Goal: Complete application form: Complete application form

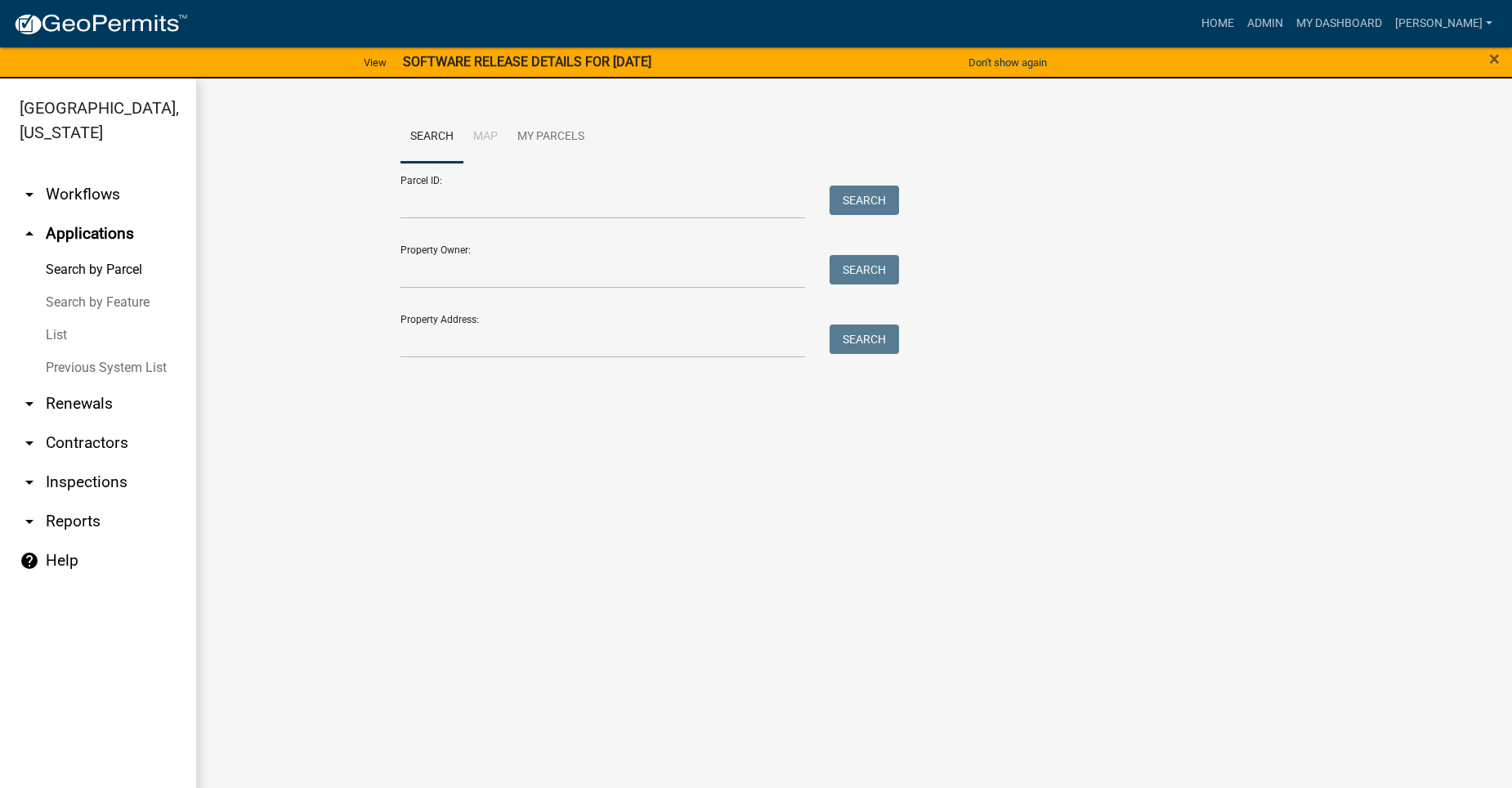
click at [32, 185] on icon "arrow_drop_down" at bounding box center [29, 194] width 20 height 20
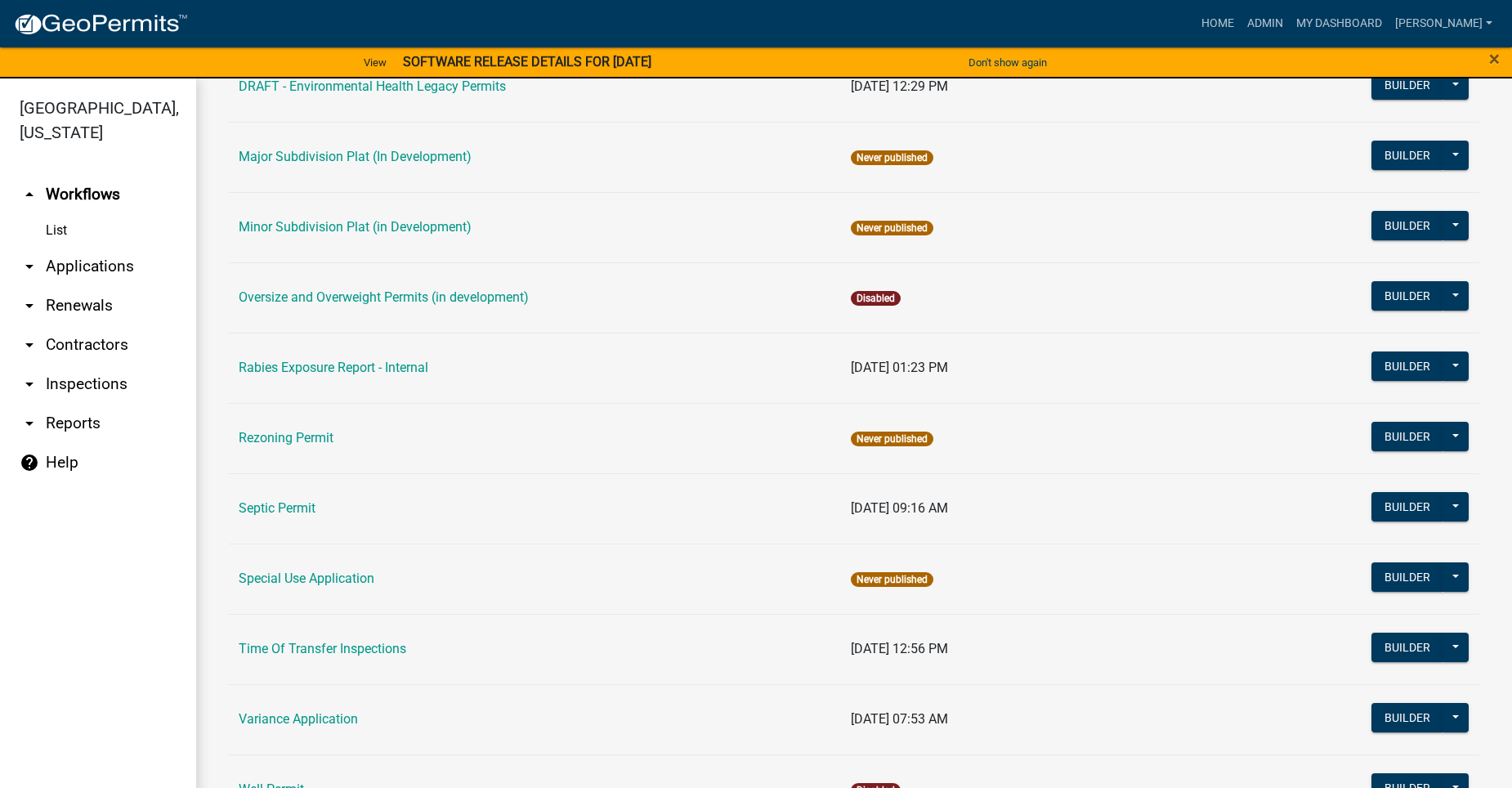
scroll to position [888, 0]
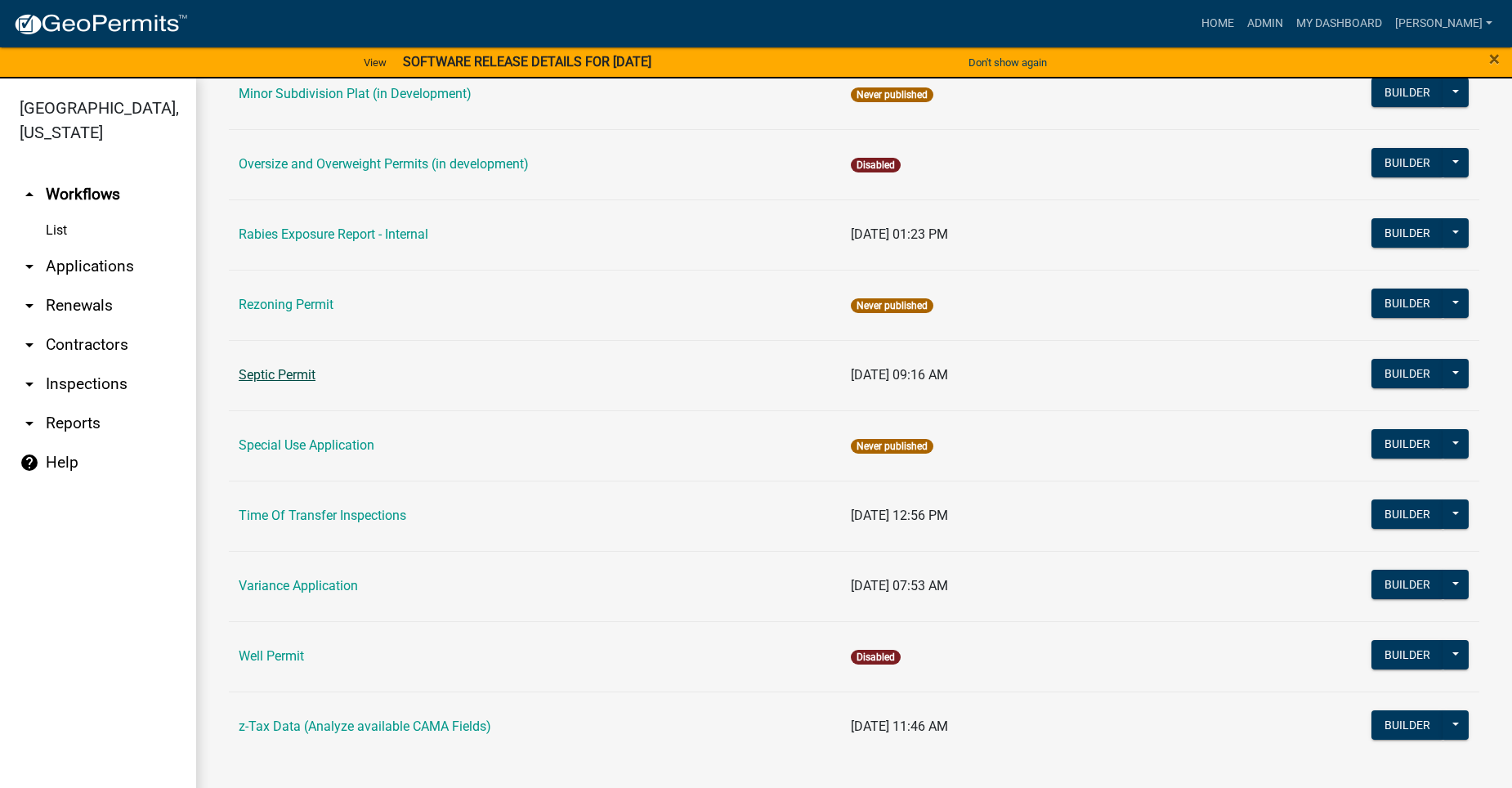
click at [255, 367] on td "Septic Permit" at bounding box center [534, 375] width 612 height 70
click at [248, 380] on link "Septic Permit" at bounding box center [277, 375] width 76 height 16
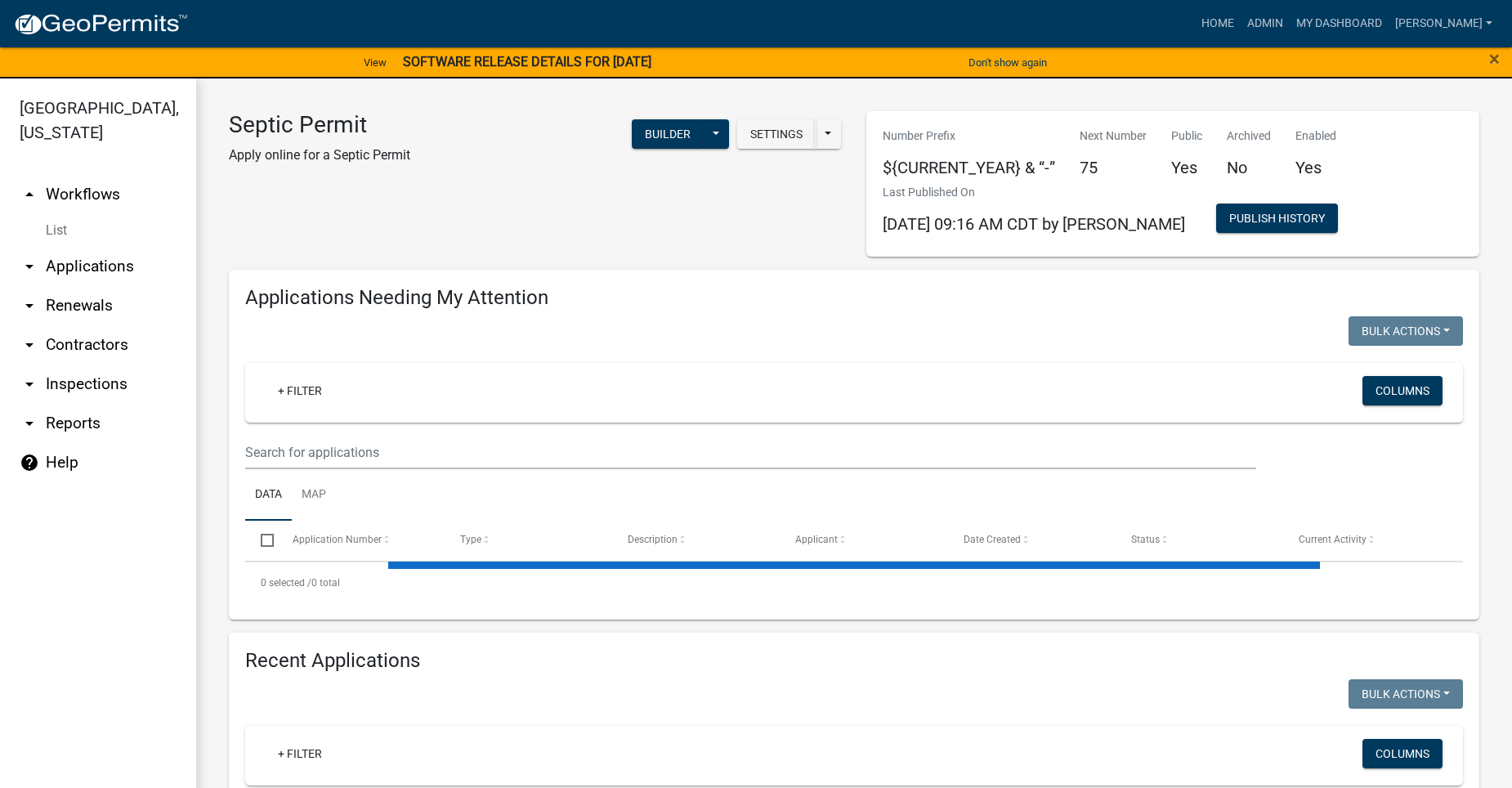
select select "2: 50"
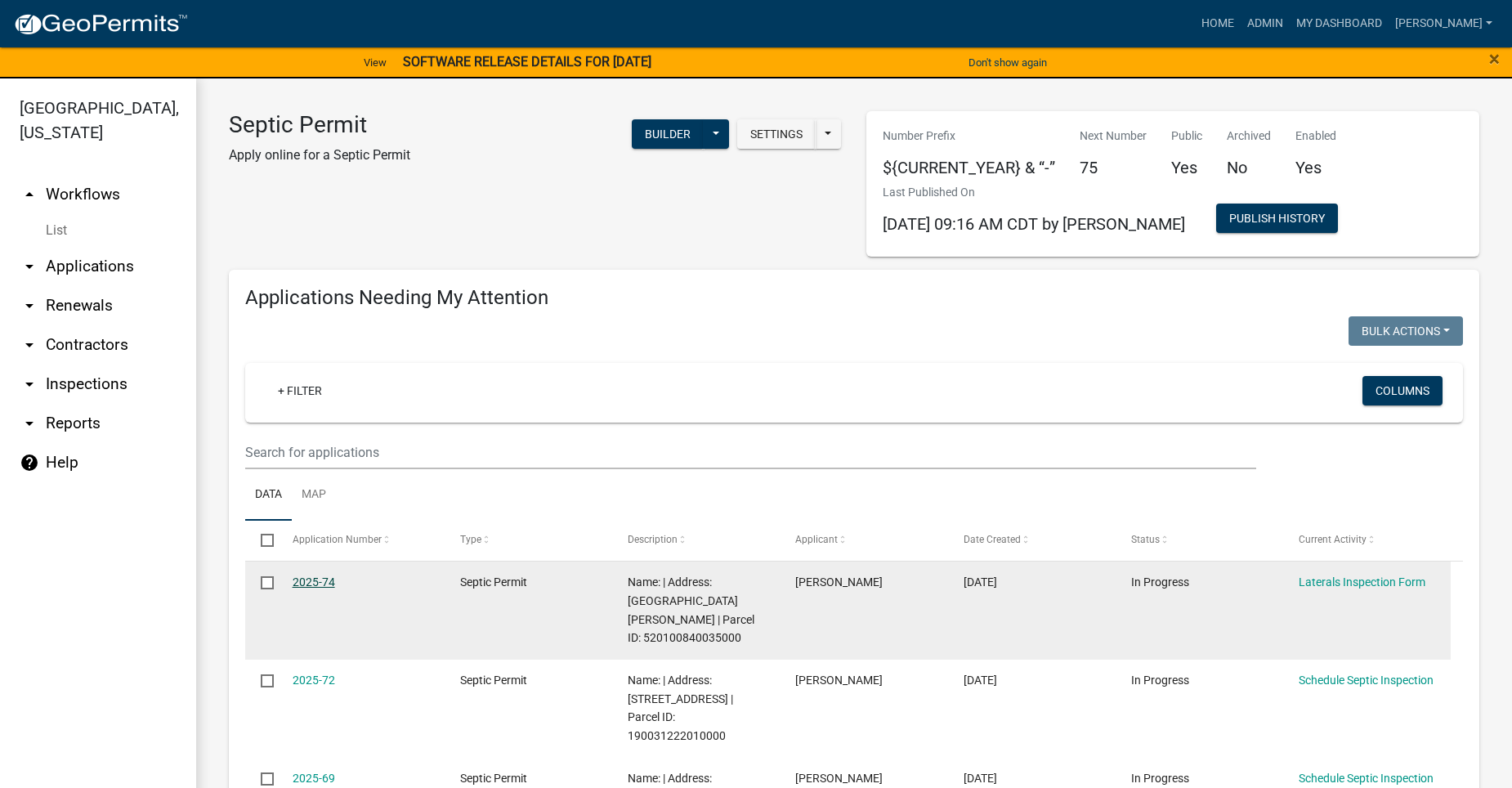
click at [305, 577] on link "2025-74" at bounding box center [314, 582] width 43 height 13
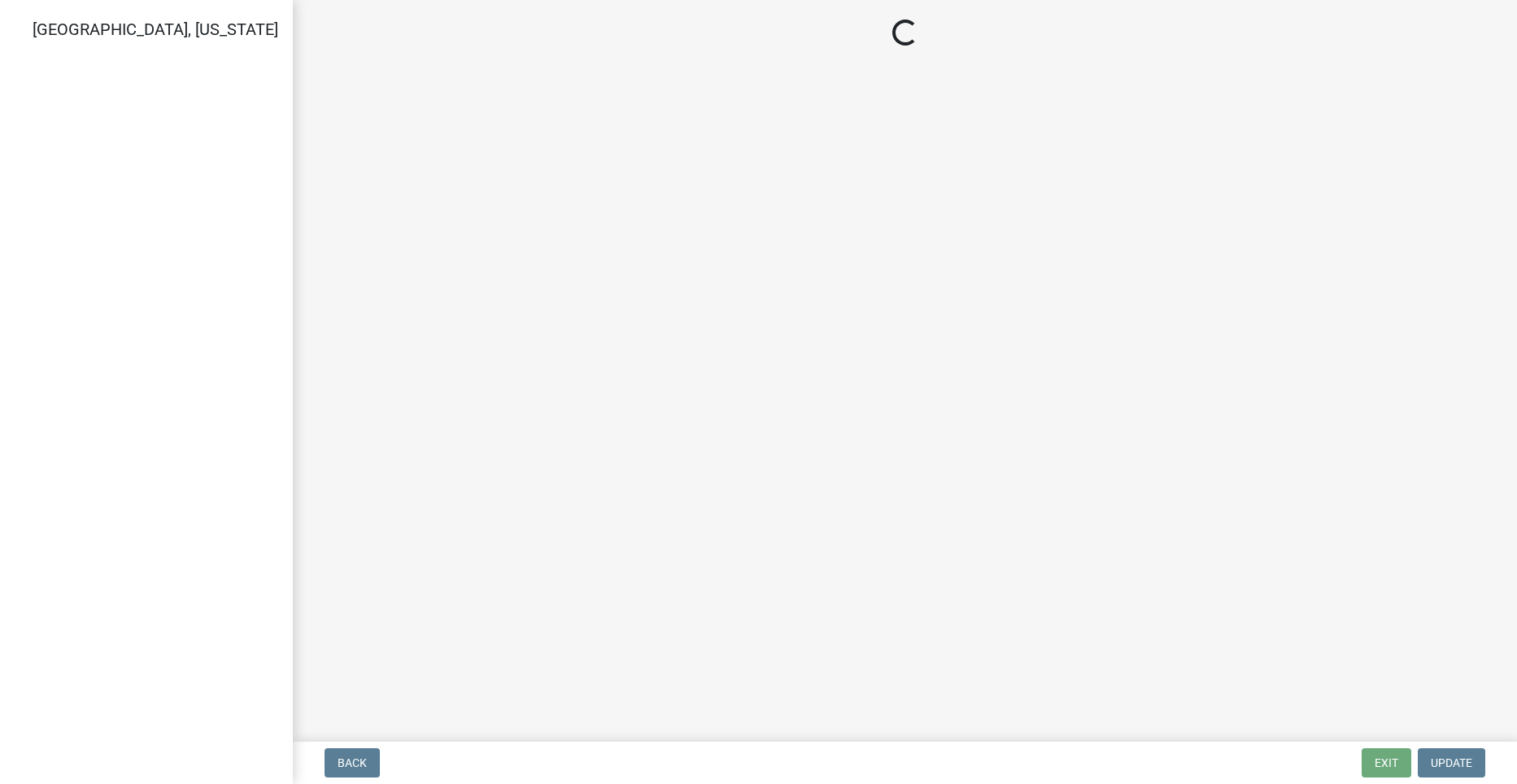
select select "dbe3a1b9-a4b3-48fa-b9c0-fee70399abae"
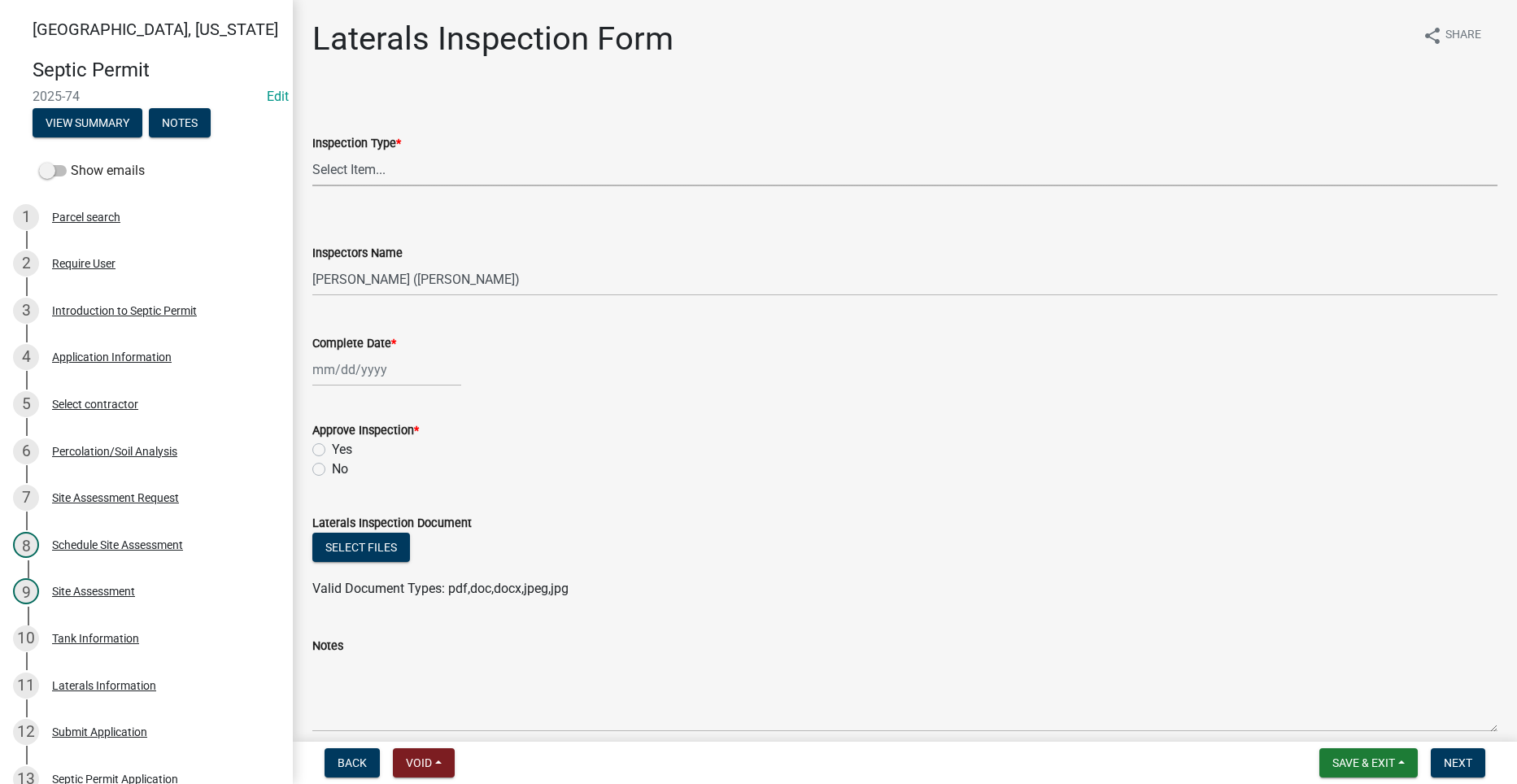
click at [346, 171] on select "Select Item... Laterals" at bounding box center [905, 170] width 1185 height 33
click at [313, 153] on select "Select Item... Laterals" at bounding box center [905, 170] width 1185 height 33
select select "f2871670-fe83-4942-b8e9-560e0ba620f8"
select select "9"
select select "2025"
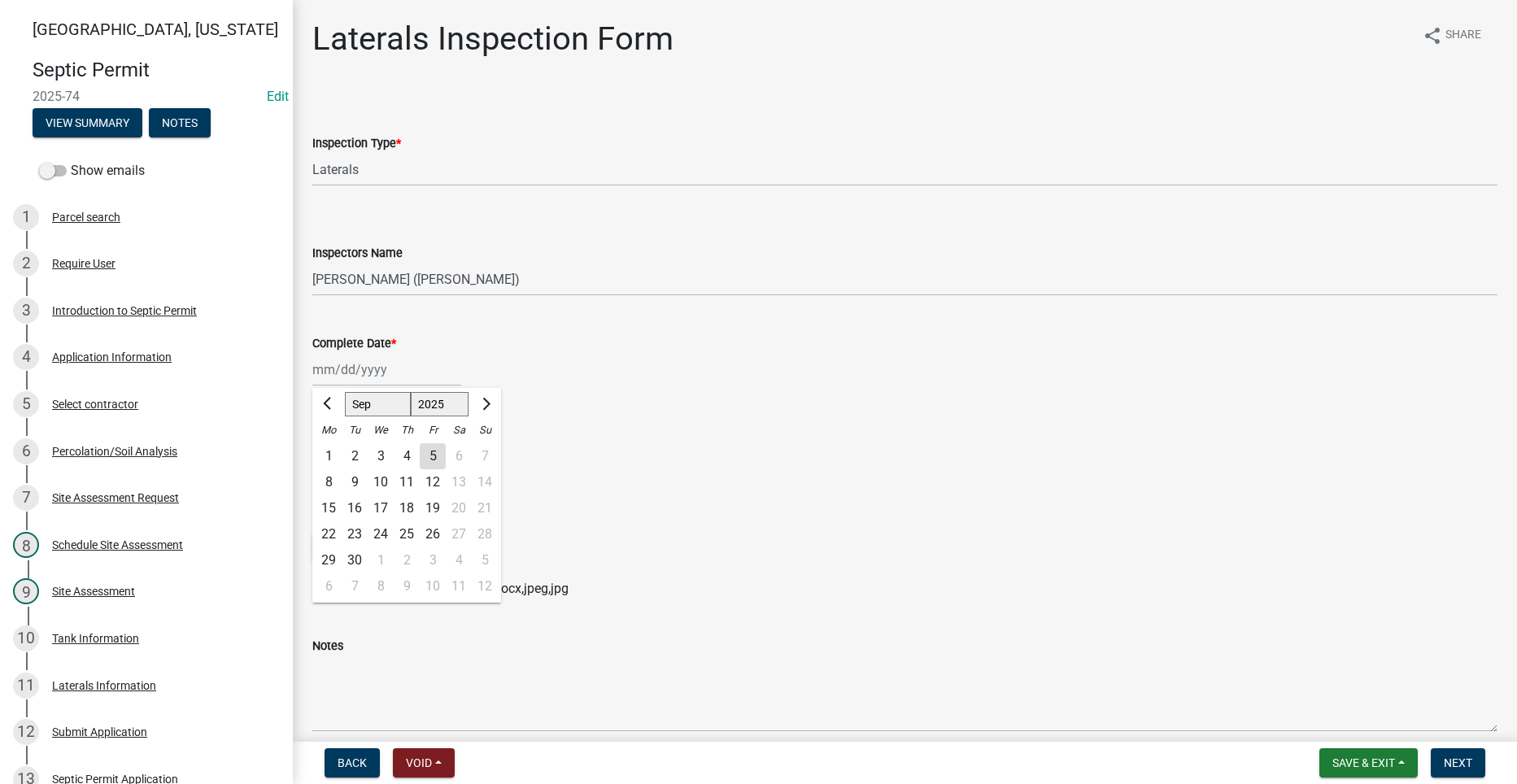
click at [347, 381] on div "[PERSON_NAME] Feb Mar Apr [PERSON_NAME][DATE] Oct Nov [DATE] 1526 1527 1528 152…" at bounding box center [387, 369] width 148 height 33
click at [434, 456] on div "5" at bounding box center [432, 456] width 26 height 26
type input "[DATE]"
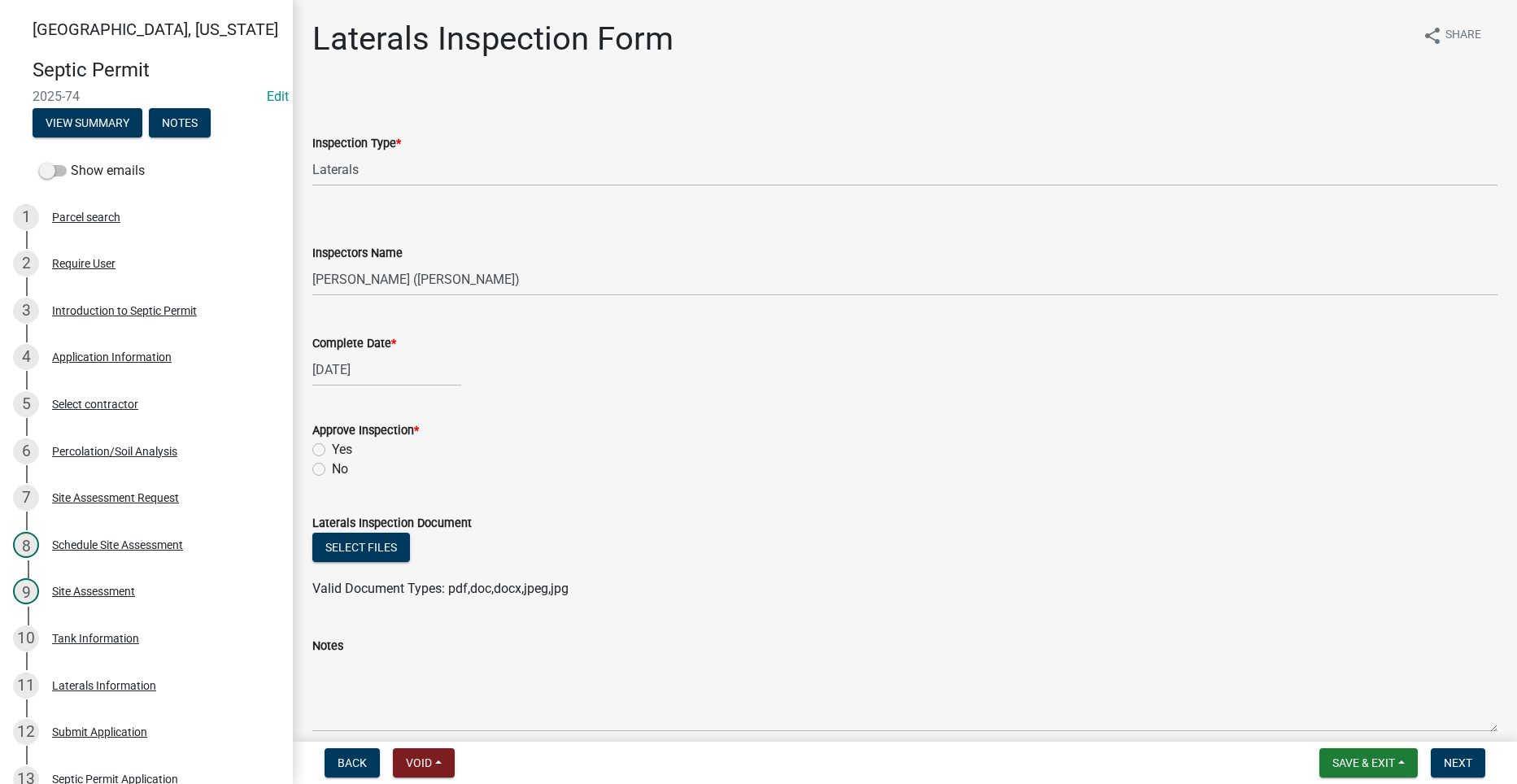
click at [332, 448] on label "Yes" at bounding box center [342, 449] width 20 height 19
click at [332, 448] on input "Yes" at bounding box center [337, 444] width 10 height 10
radio input "true"
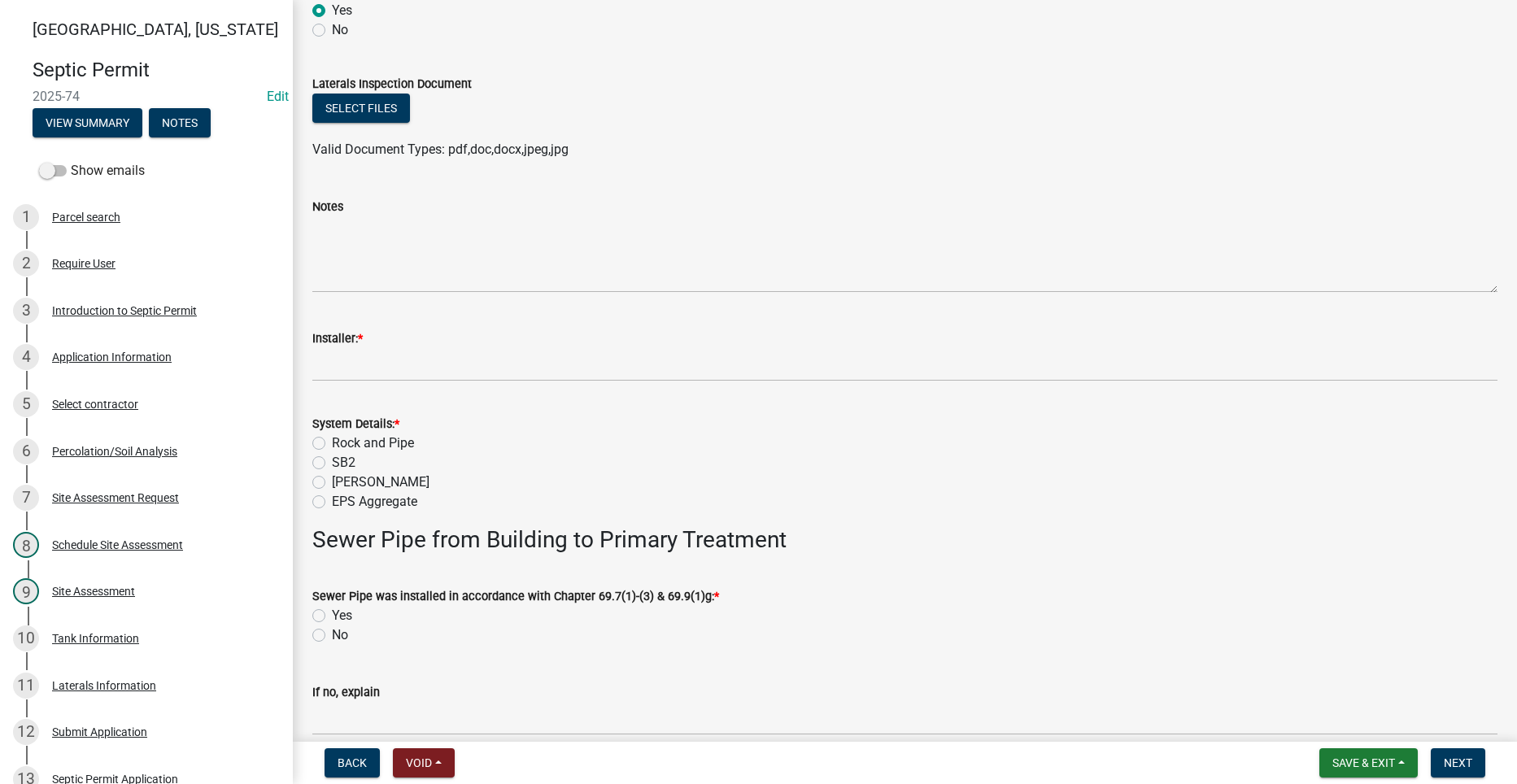
scroll to position [488, 0]
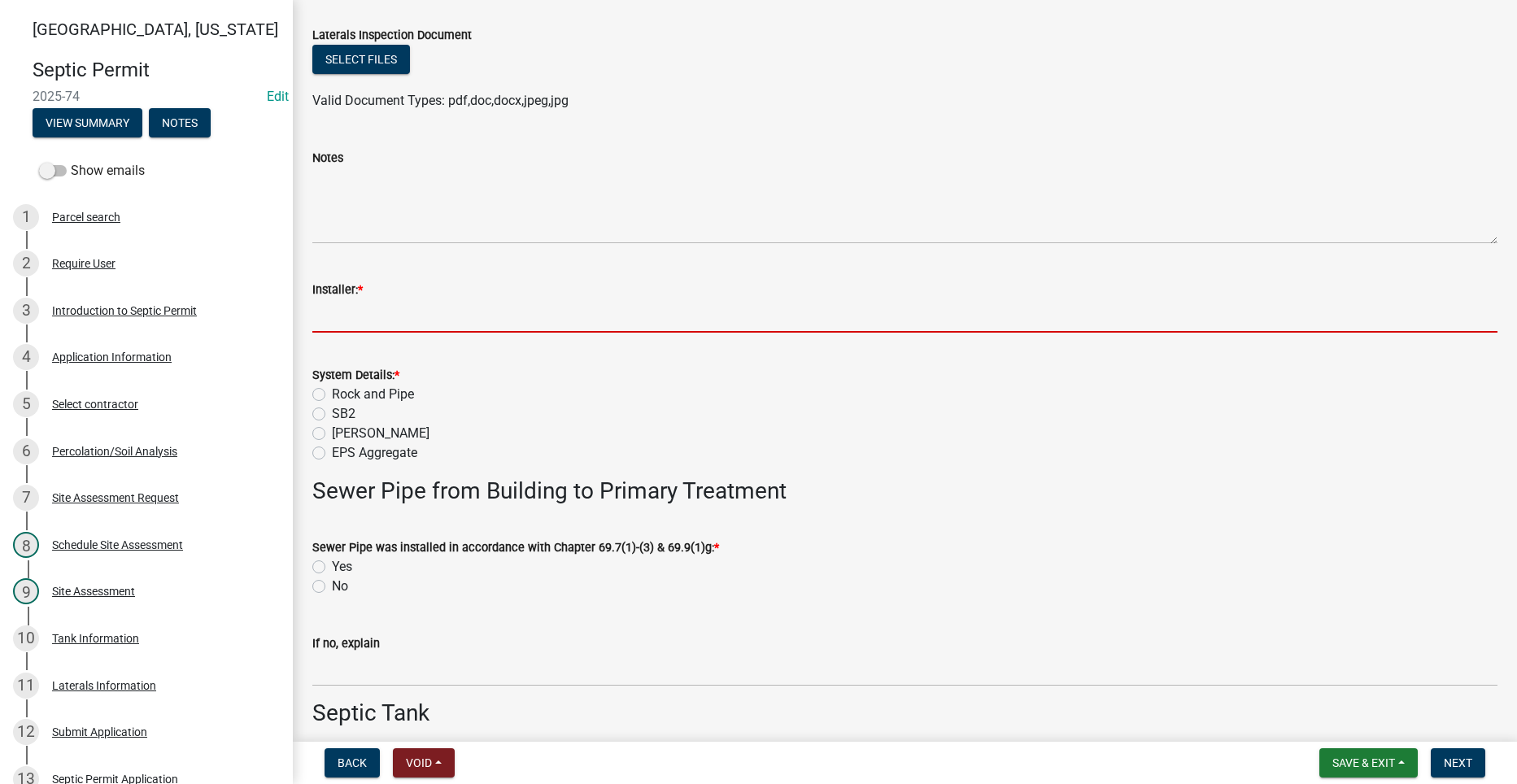
click at [393, 315] on input "Installer: *" at bounding box center [905, 316] width 1185 height 33
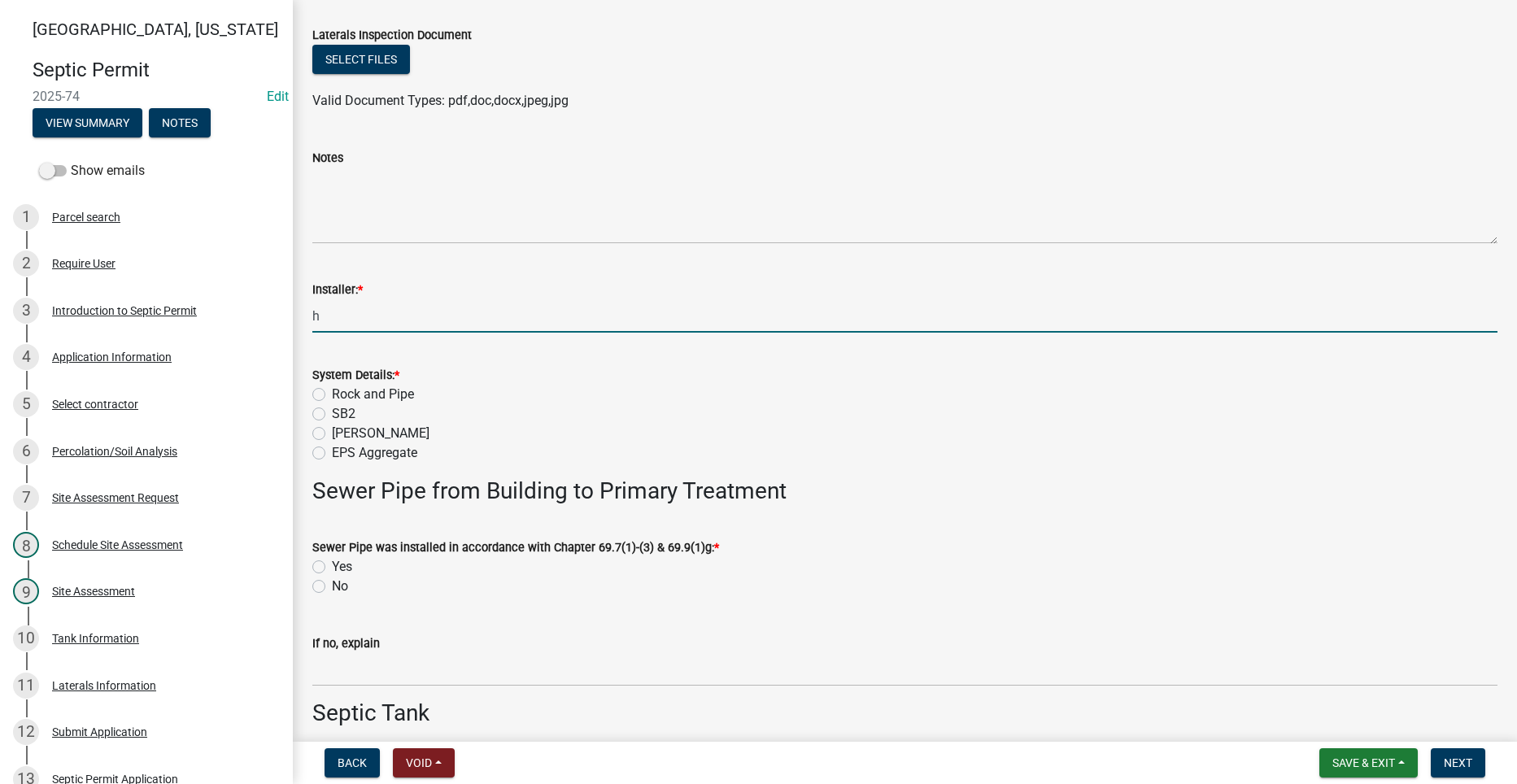
type input "[PERSON_NAME] Well"
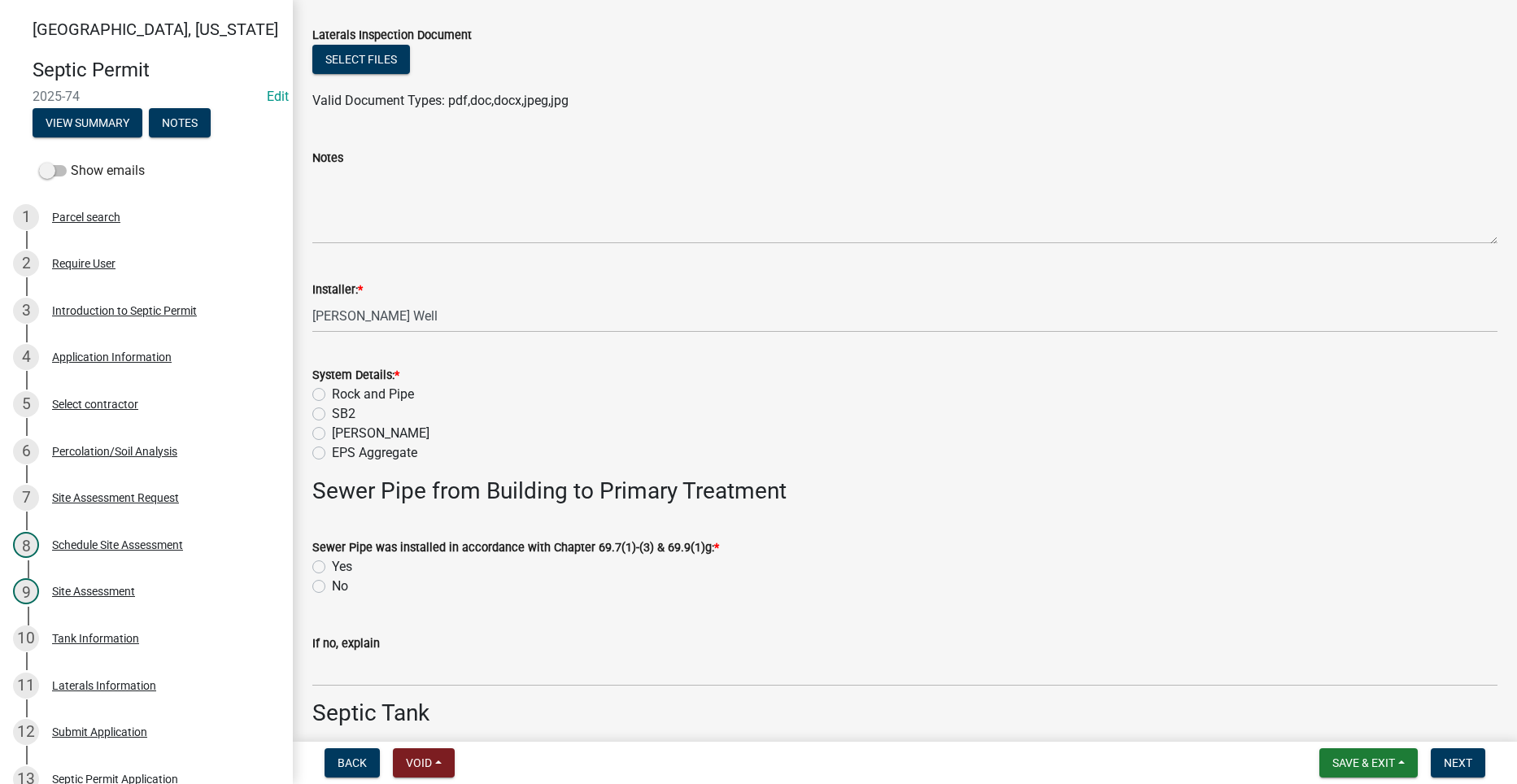
click at [332, 431] on label "[PERSON_NAME]" at bounding box center [380, 433] width 97 height 19
click at [332, 431] on input "[PERSON_NAME]" at bounding box center [337, 429] width 10 height 10
radio input "true"
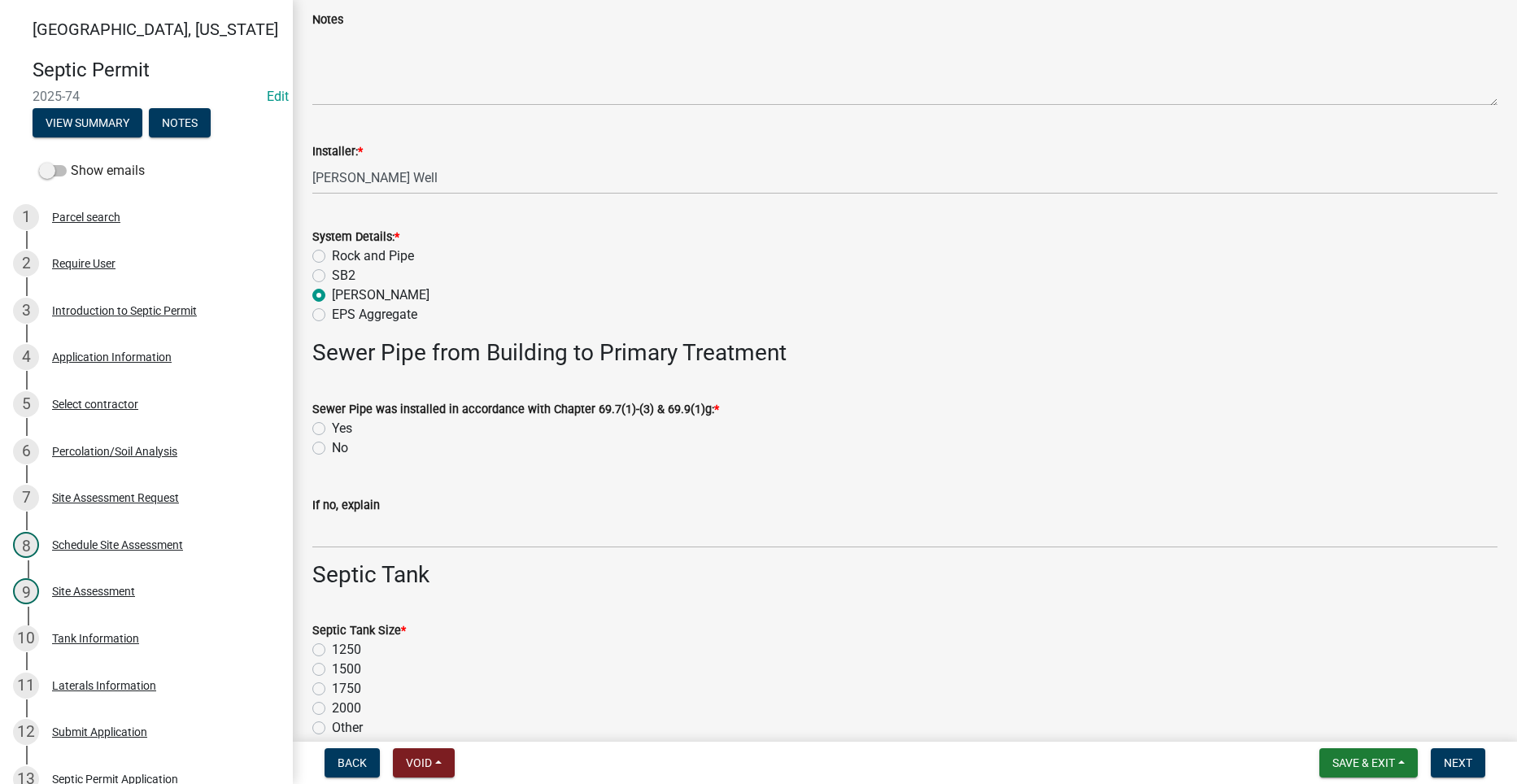
scroll to position [650, 0]
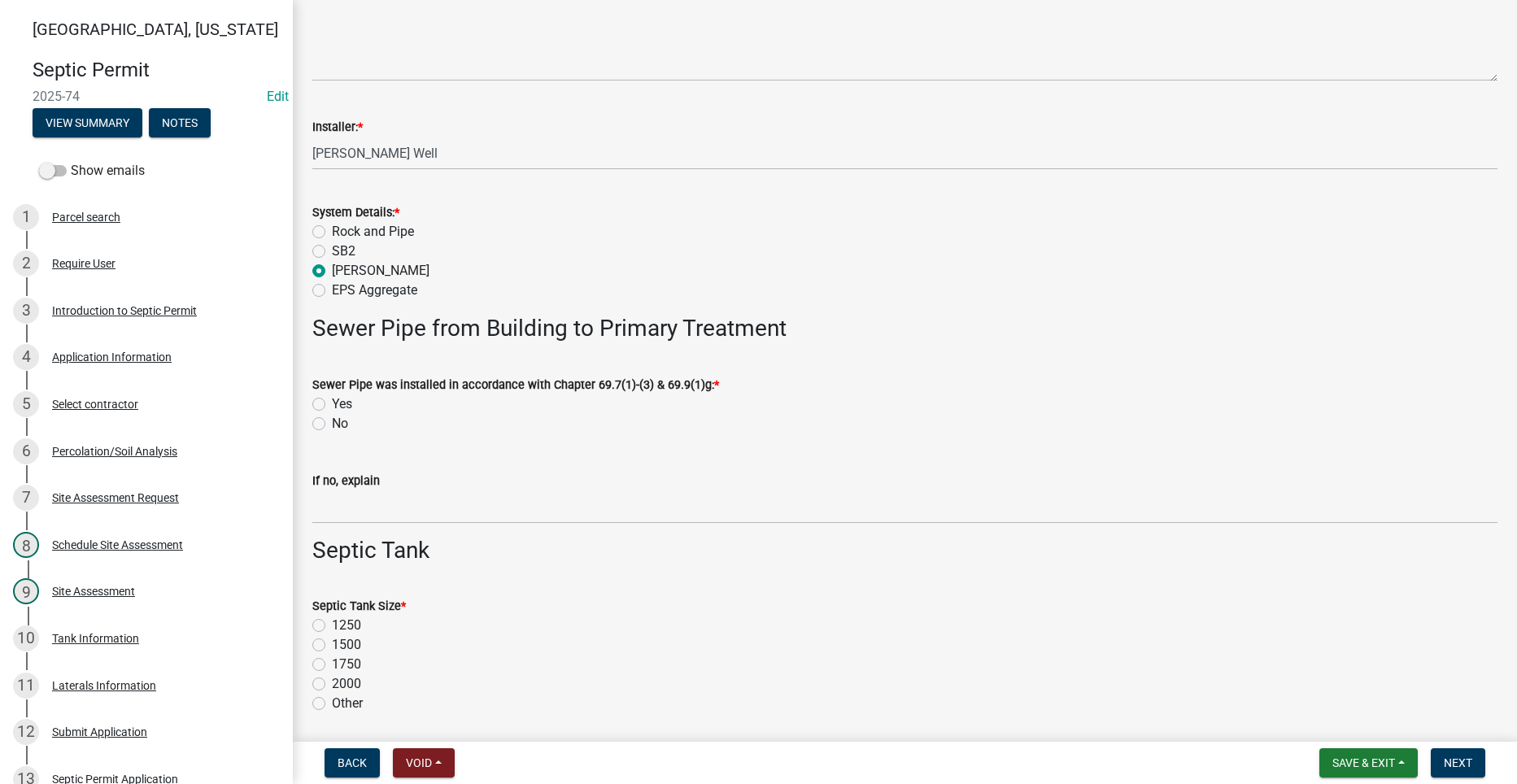
click at [332, 410] on label "Yes" at bounding box center [342, 404] width 20 height 19
click at [332, 405] on input "Yes" at bounding box center [337, 399] width 10 height 10
radio input "true"
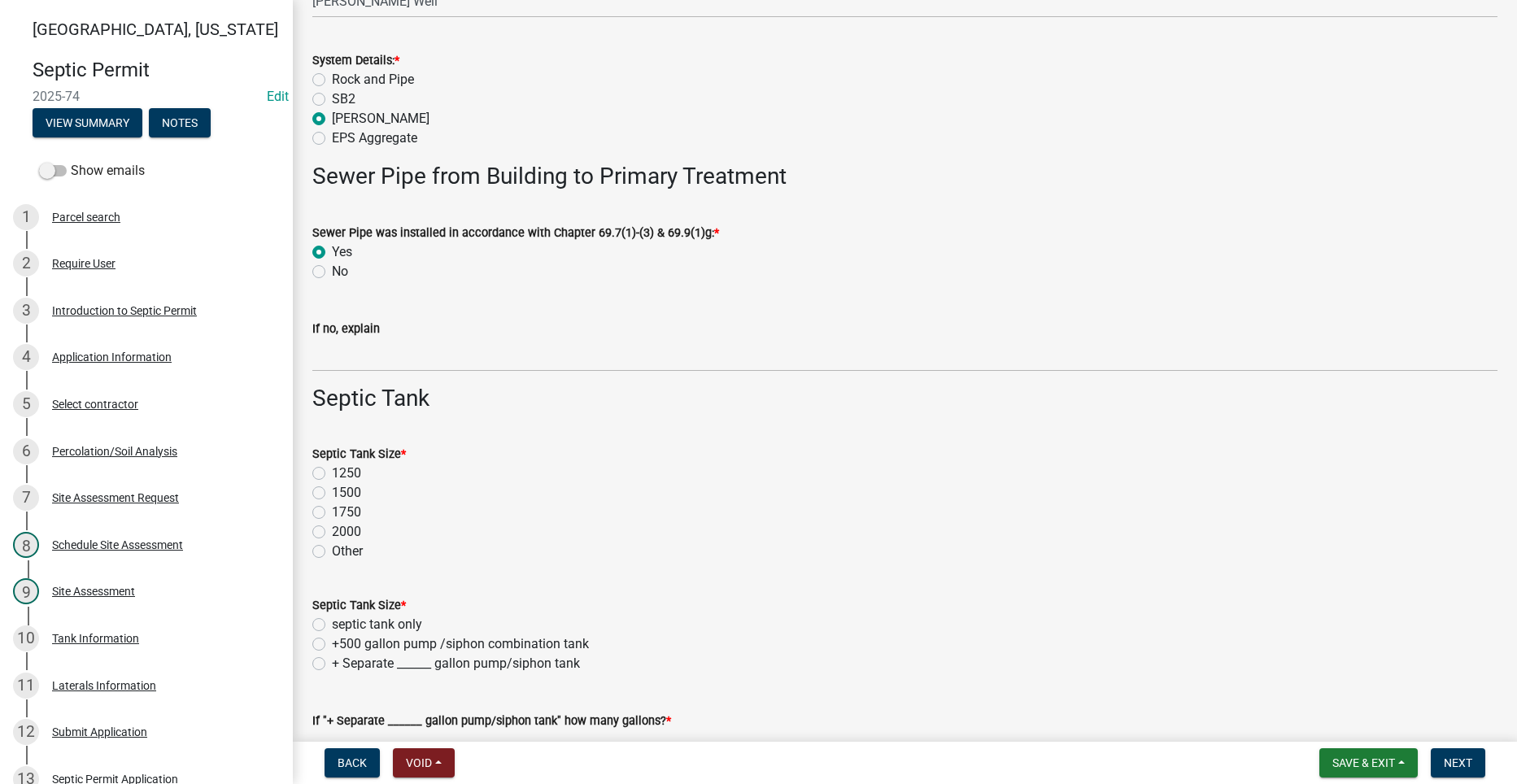
scroll to position [814, 0]
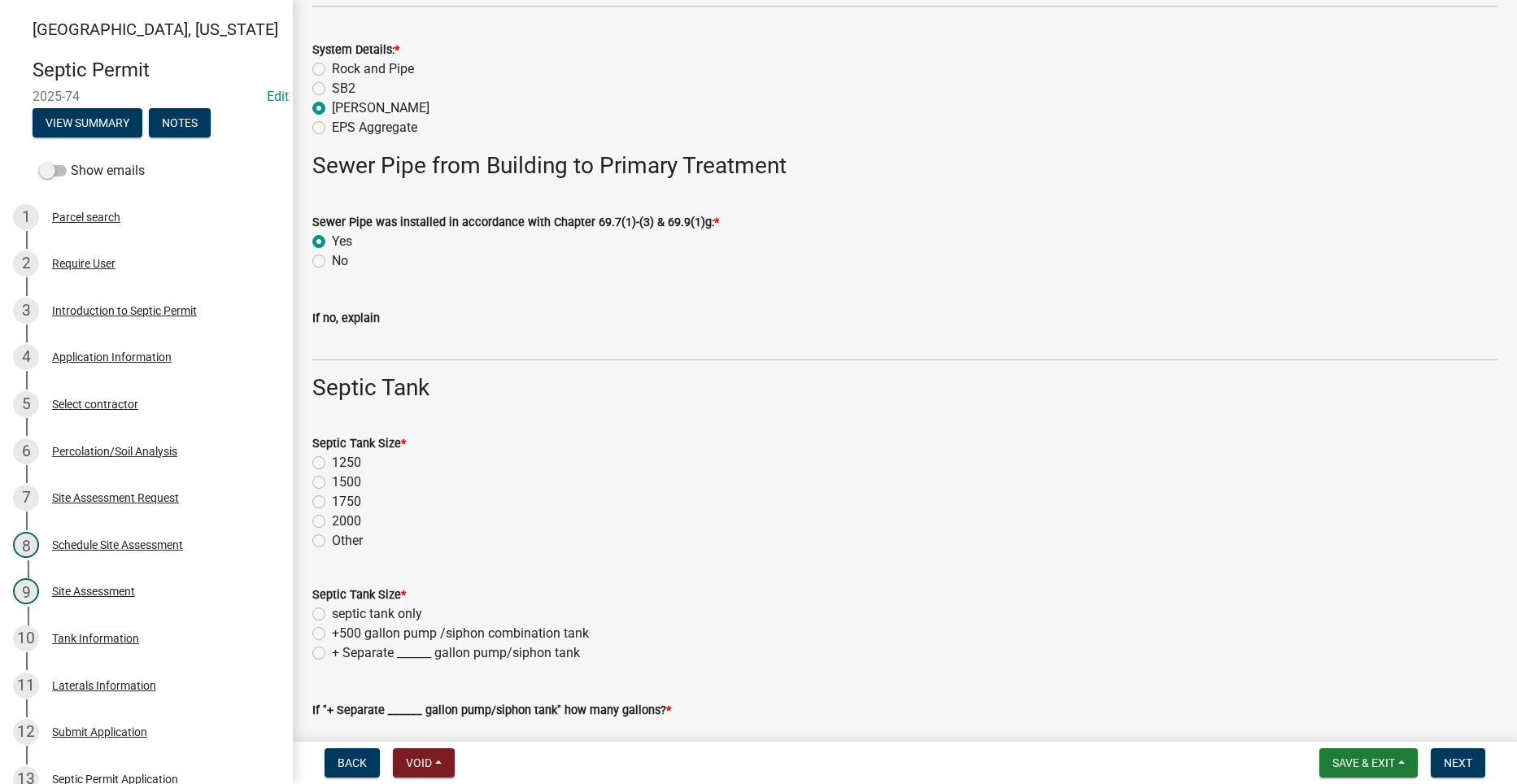
click at [332, 461] on label "1250" at bounding box center [347, 462] width 30 height 19
click at [332, 461] on input "1250" at bounding box center [337, 457] width 10 height 10
radio input "true"
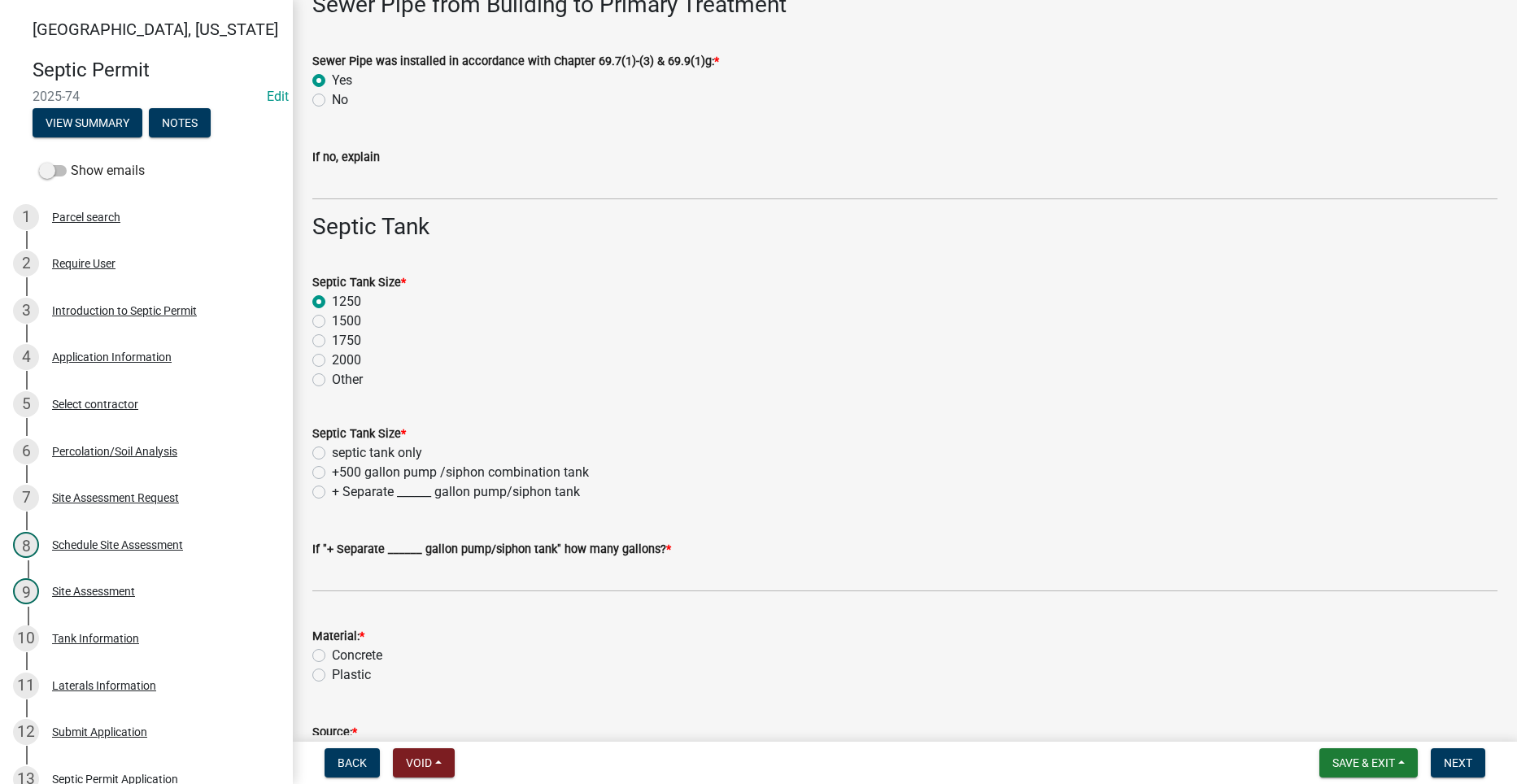
scroll to position [976, 0]
click at [332, 471] on label "+500 gallon pump /siphon combination tank" at bounding box center [460, 470] width 257 height 19
click at [332, 471] on input "+500 gallon pump /siphon combination tank" at bounding box center [337, 466] width 10 height 10
radio input "true"
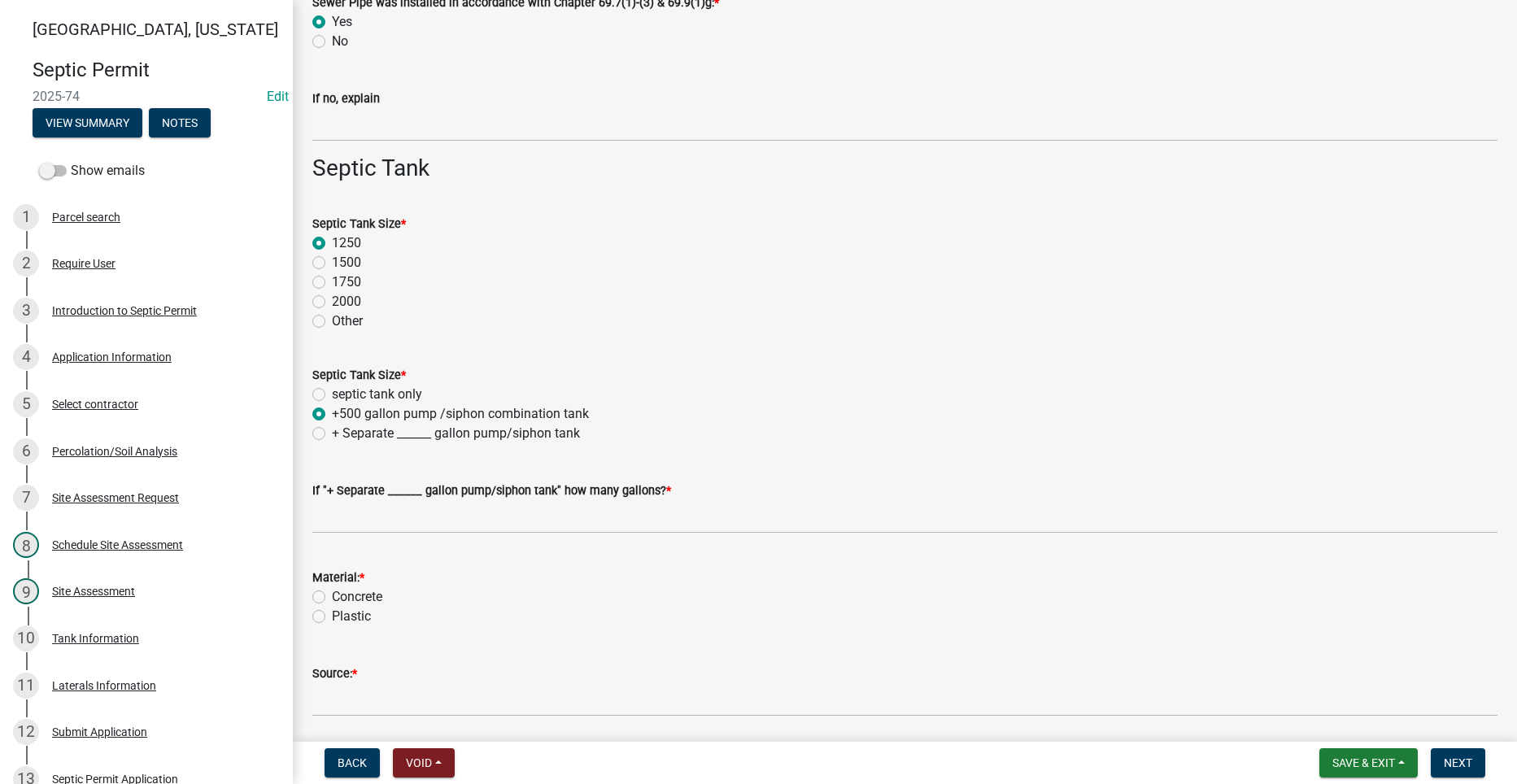
scroll to position [1057, 0]
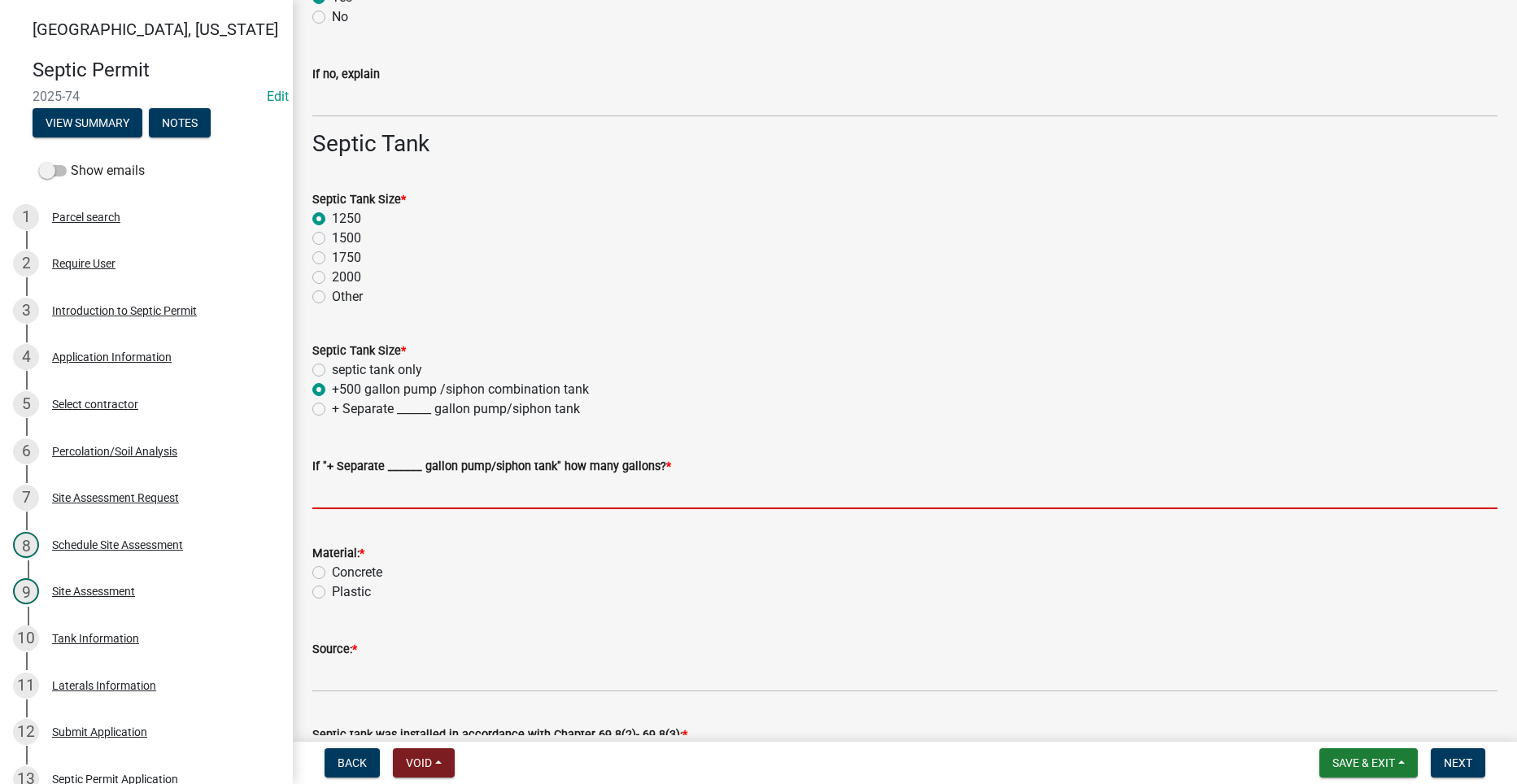
click at [336, 492] on input "text" at bounding box center [905, 493] width 1185 height 33
type input "0"
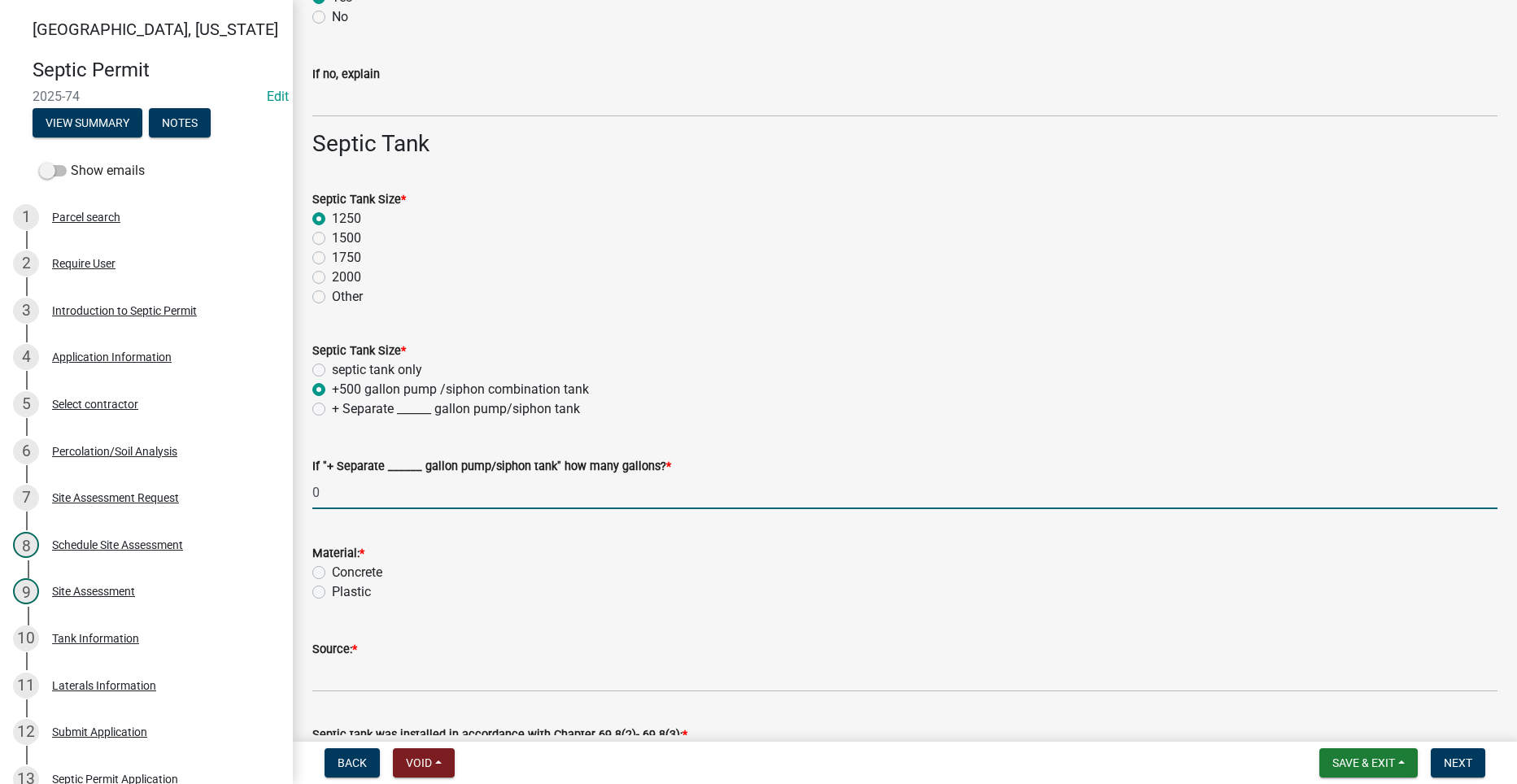
click at [332, 571] on label "Concrete" at bounding box center [357, 572] width 50 height 19
click at [332, 571] on input "Concrete" at bounding box center [337, 568] width 10 height 10
radio input "true"
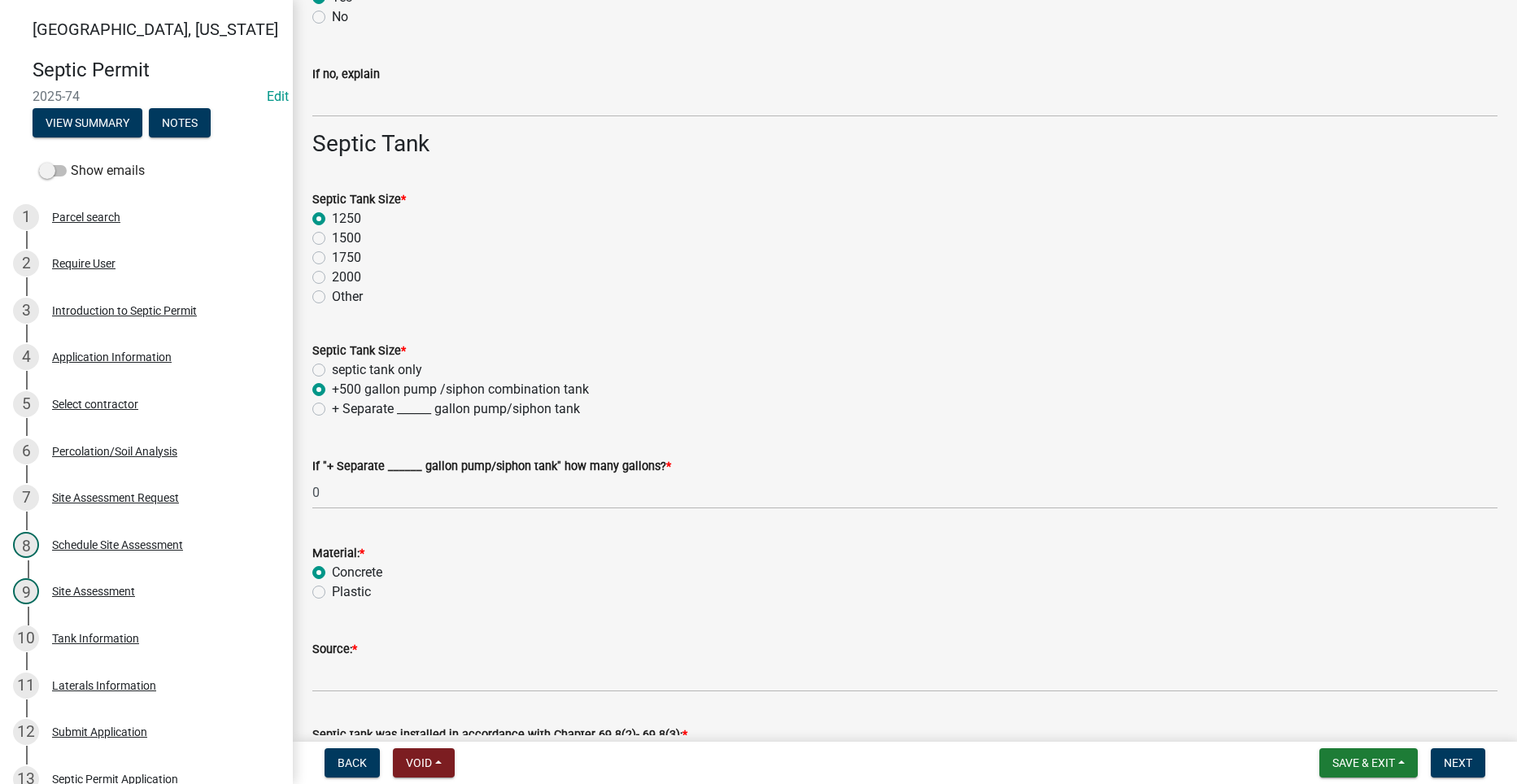
click at [328, 657] on div "Source: *" at bounding box center [905, 649] width 1185 height 19
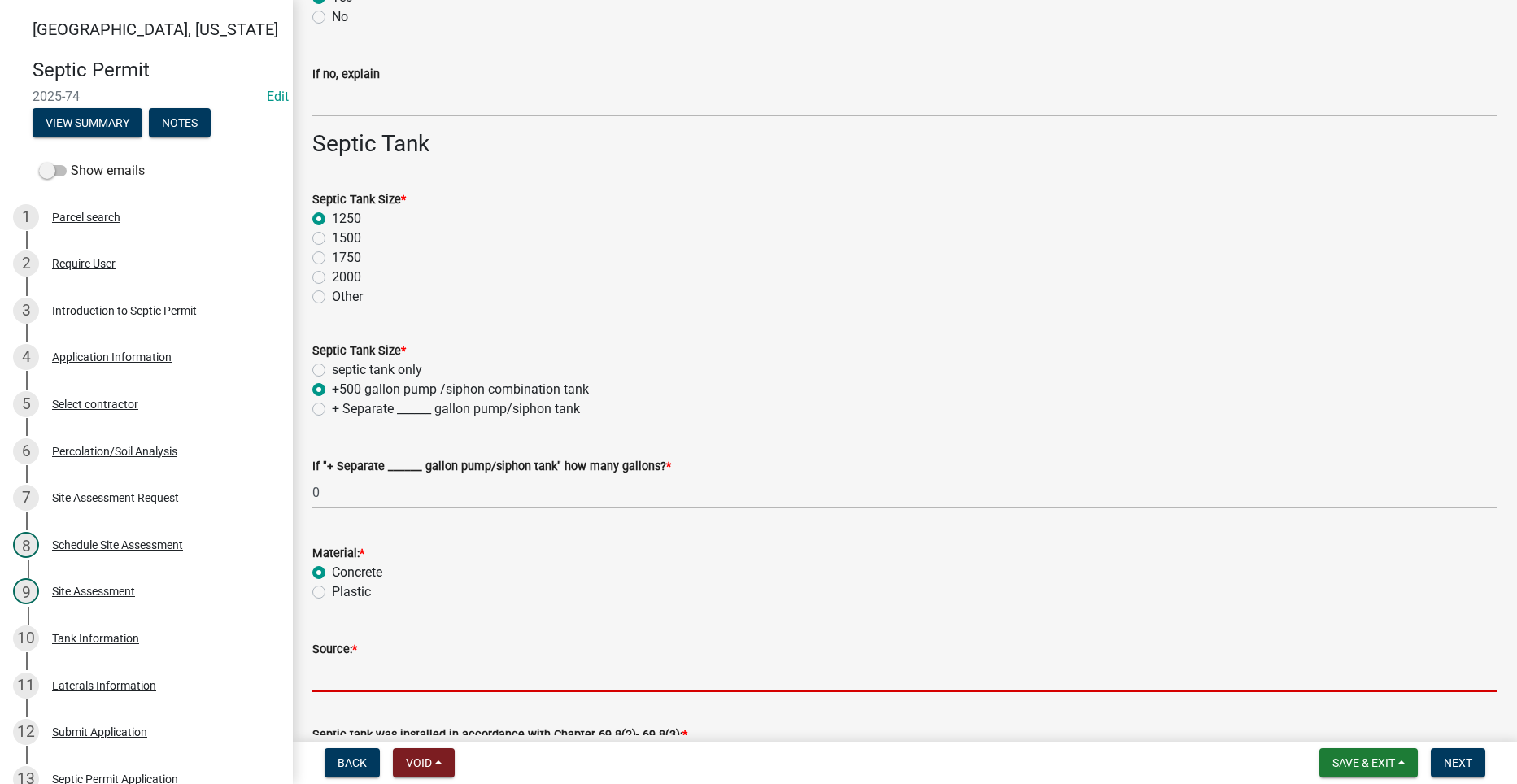
click at [340, 669] on input "Source: *" at bounding box center [905, 675] width 1185 height 33
type input "Indianola Precast"
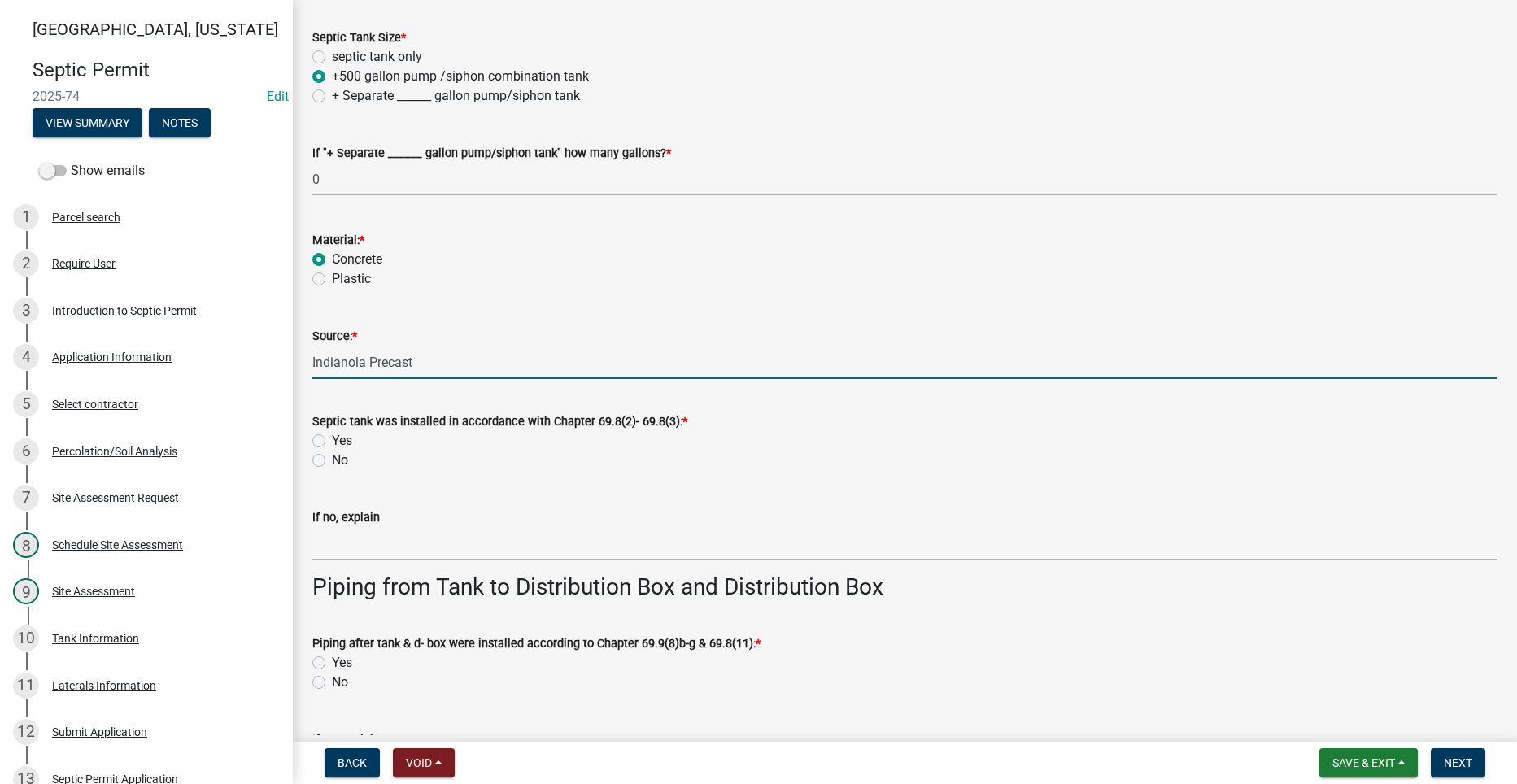
scroll to position [1382, 0]
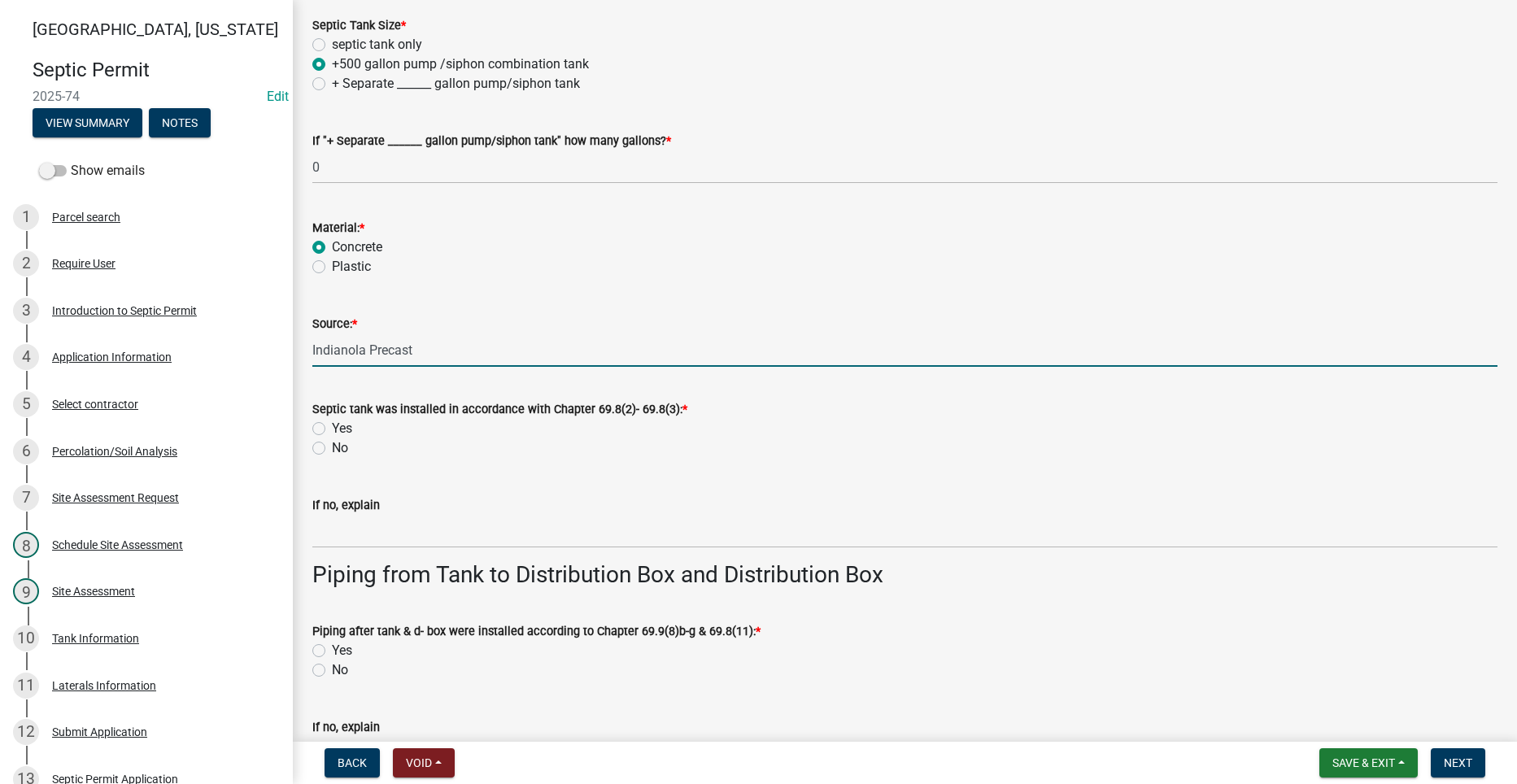
click at [332, 425] on label "Yes" at bounding box center [342, 428] width 20 height 19
click at [332, 425] on input "Yes" at bounding box center [337, 423] width 10 height 10
radio input "true"
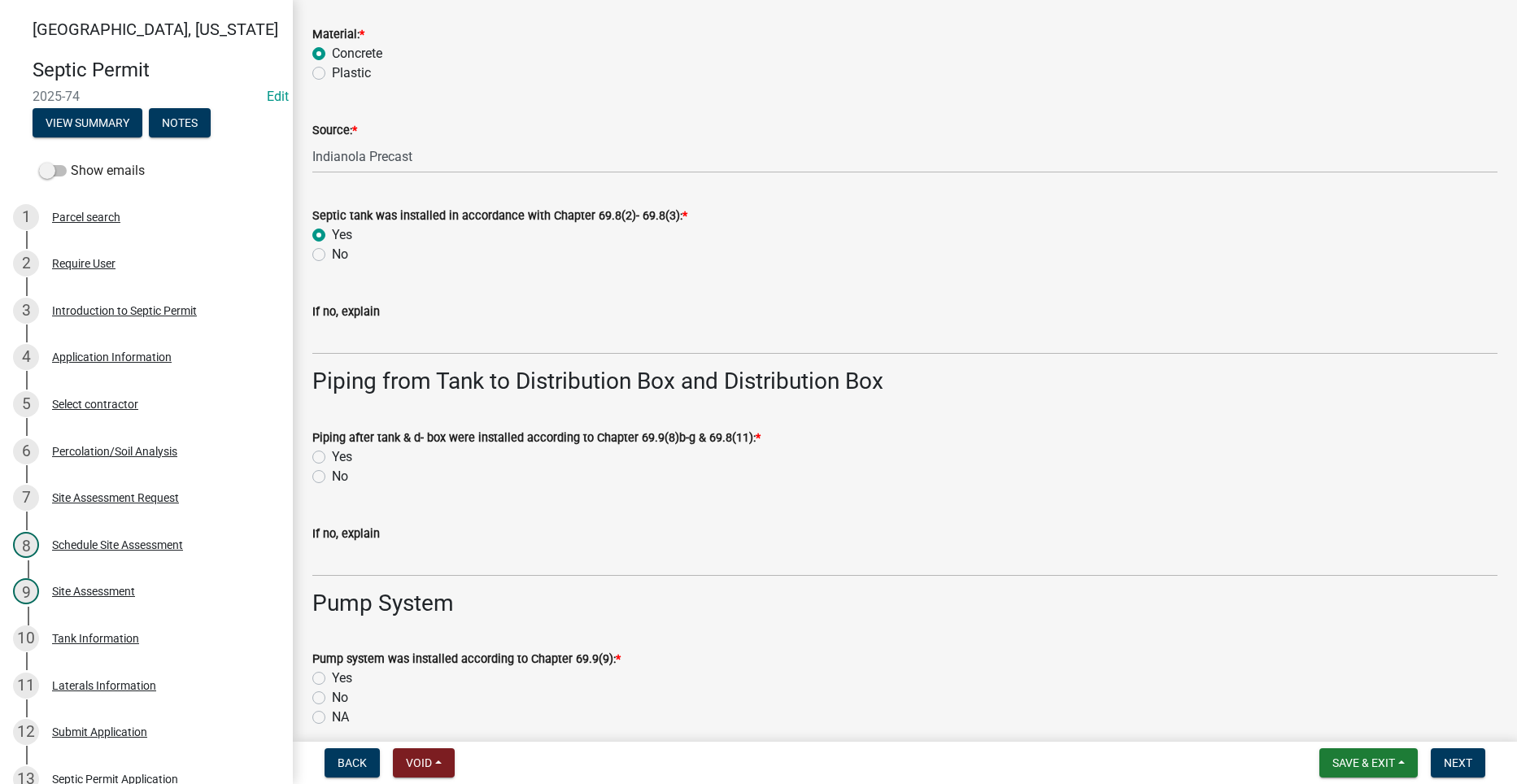
scroll to position [1626, 0]
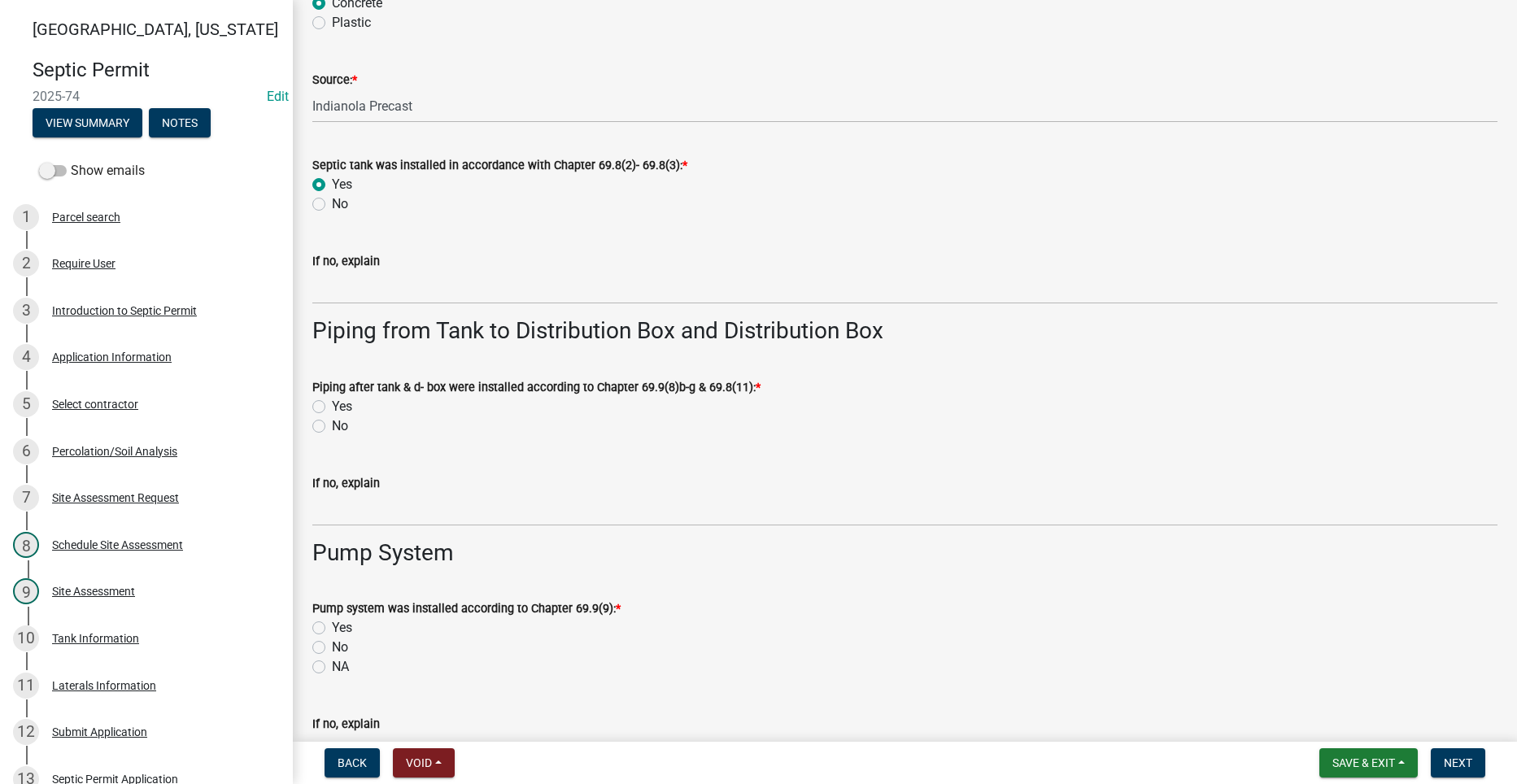
click at [332, 402] on label "Yes" at bounding box center [342, 406] width 20 height 19
click at [332, 402] on input "Yes" at bounding box center [337, 402] width 10 height 10
radio input "true"
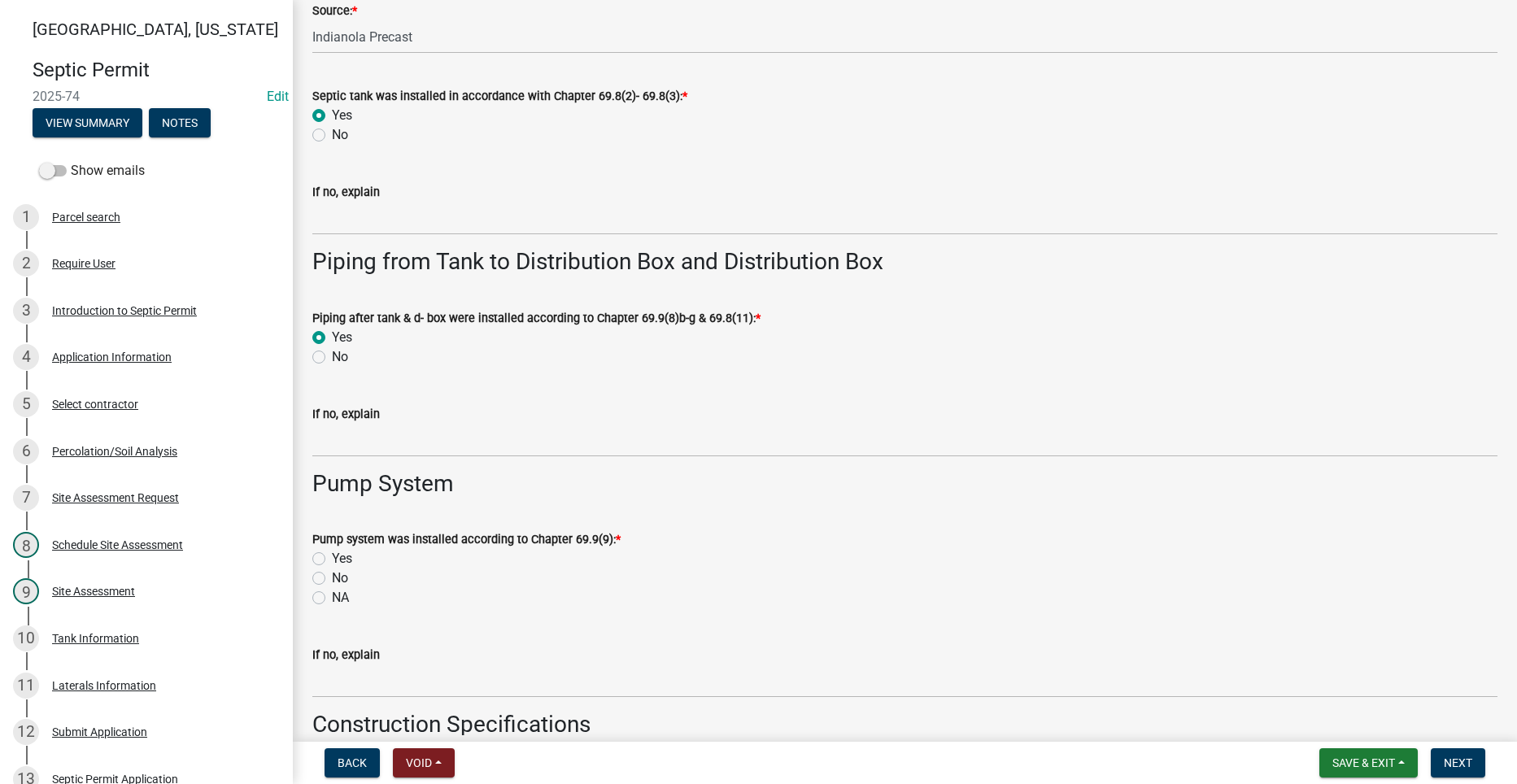
scroll to position [1789, 0]
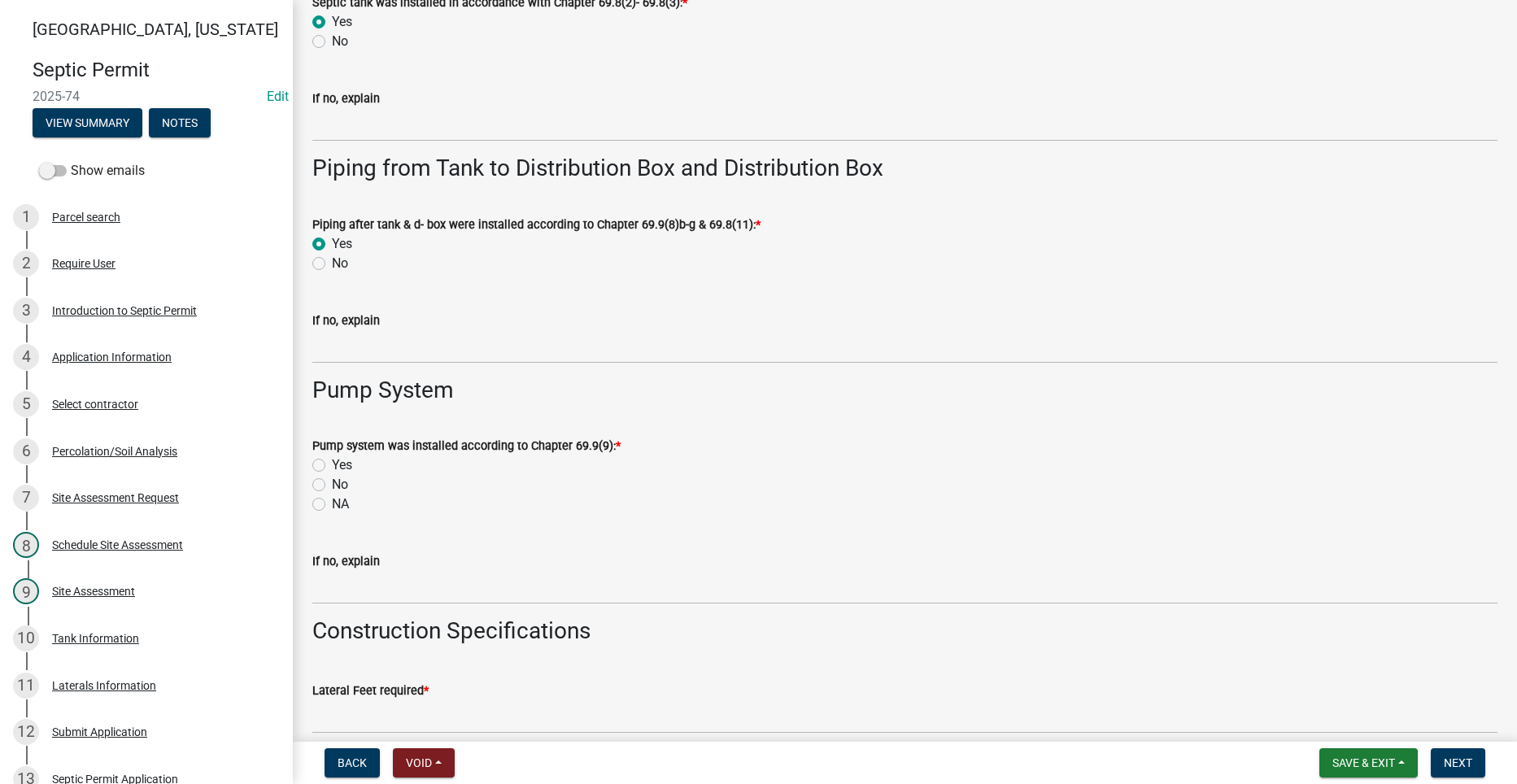
click at [332, 465] on label "Yes" at bounding box center [342, 465] width 20 height 19
click at [332, 465] on input "Yes" at bounding box center [337, 460] width 10 height 10
radio input "true"
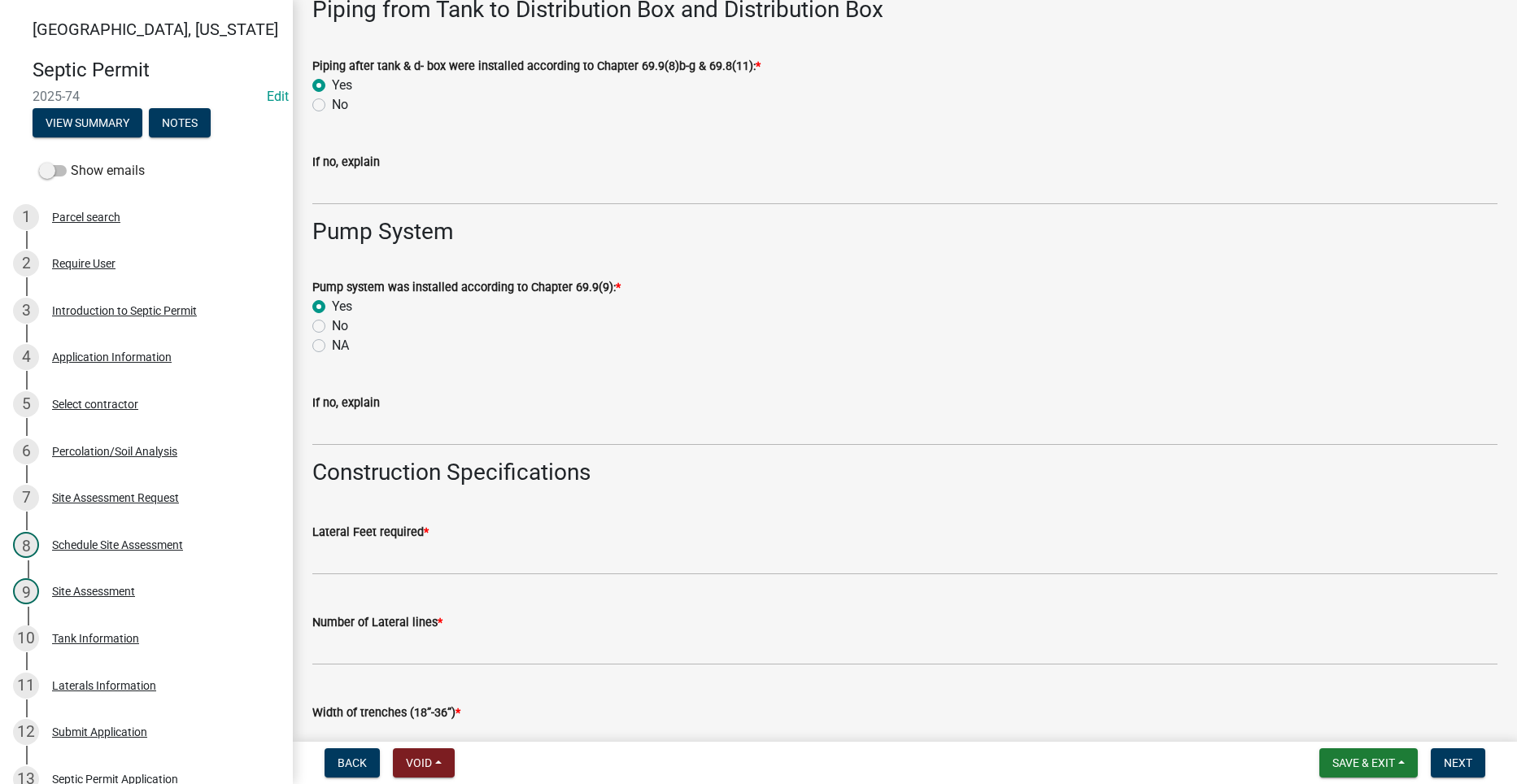
scroll to position [2033, 0]
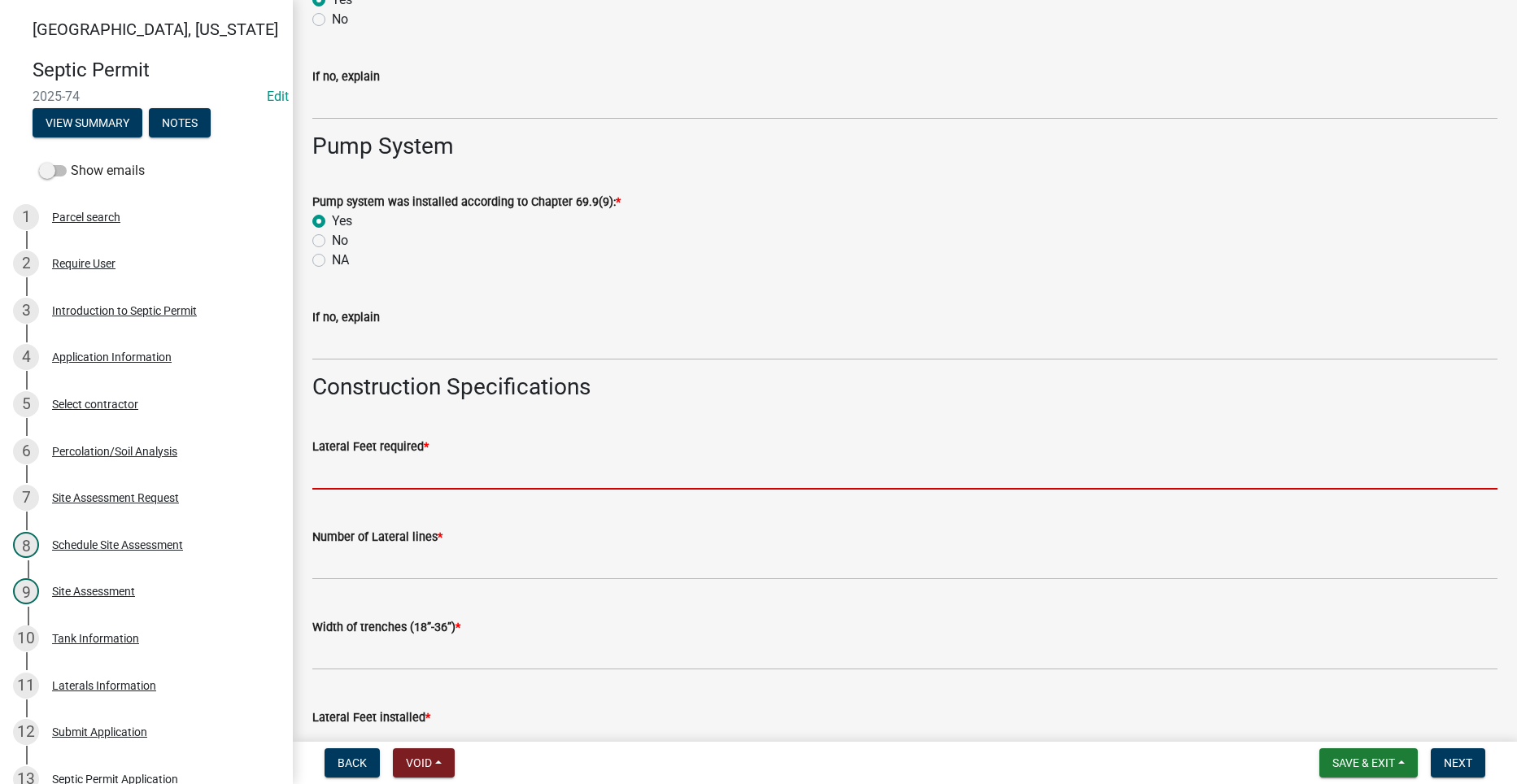
click at [400, 472] on input "text" at bounding box center [905, 473] width 1185 height 33
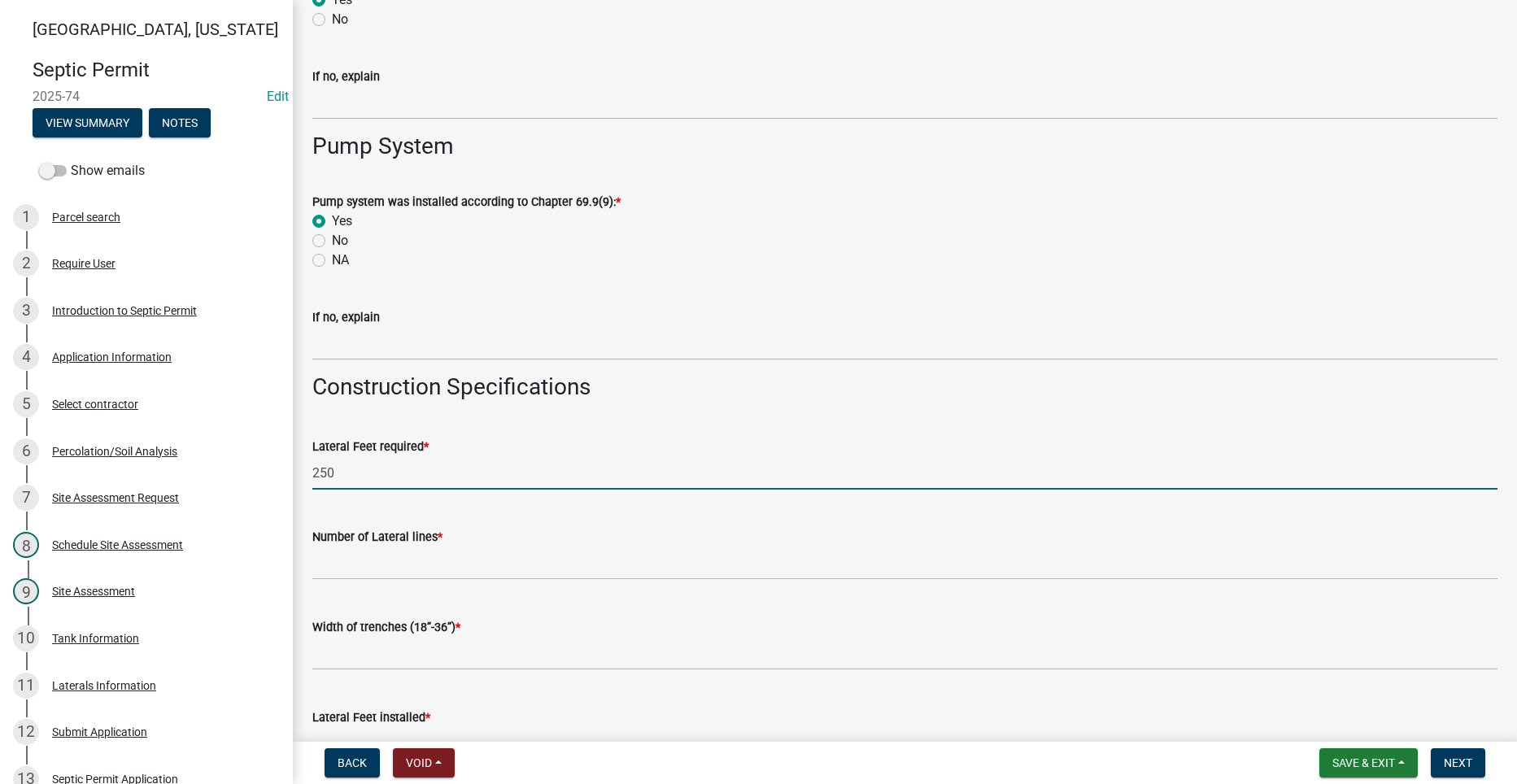
type input "250"
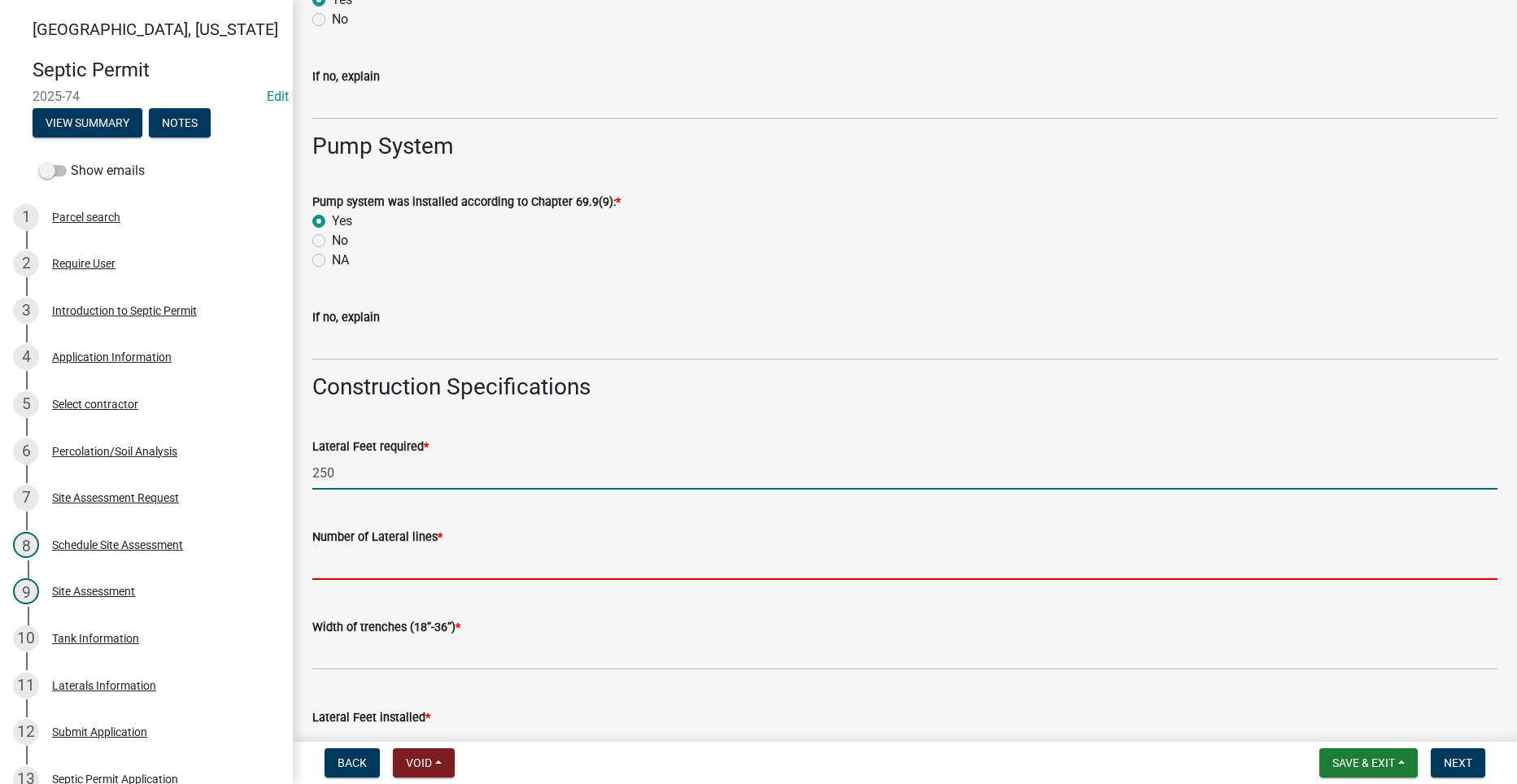
click at [464, 570] on input "text" at bounding box center [905, 563] width 1185 height 33
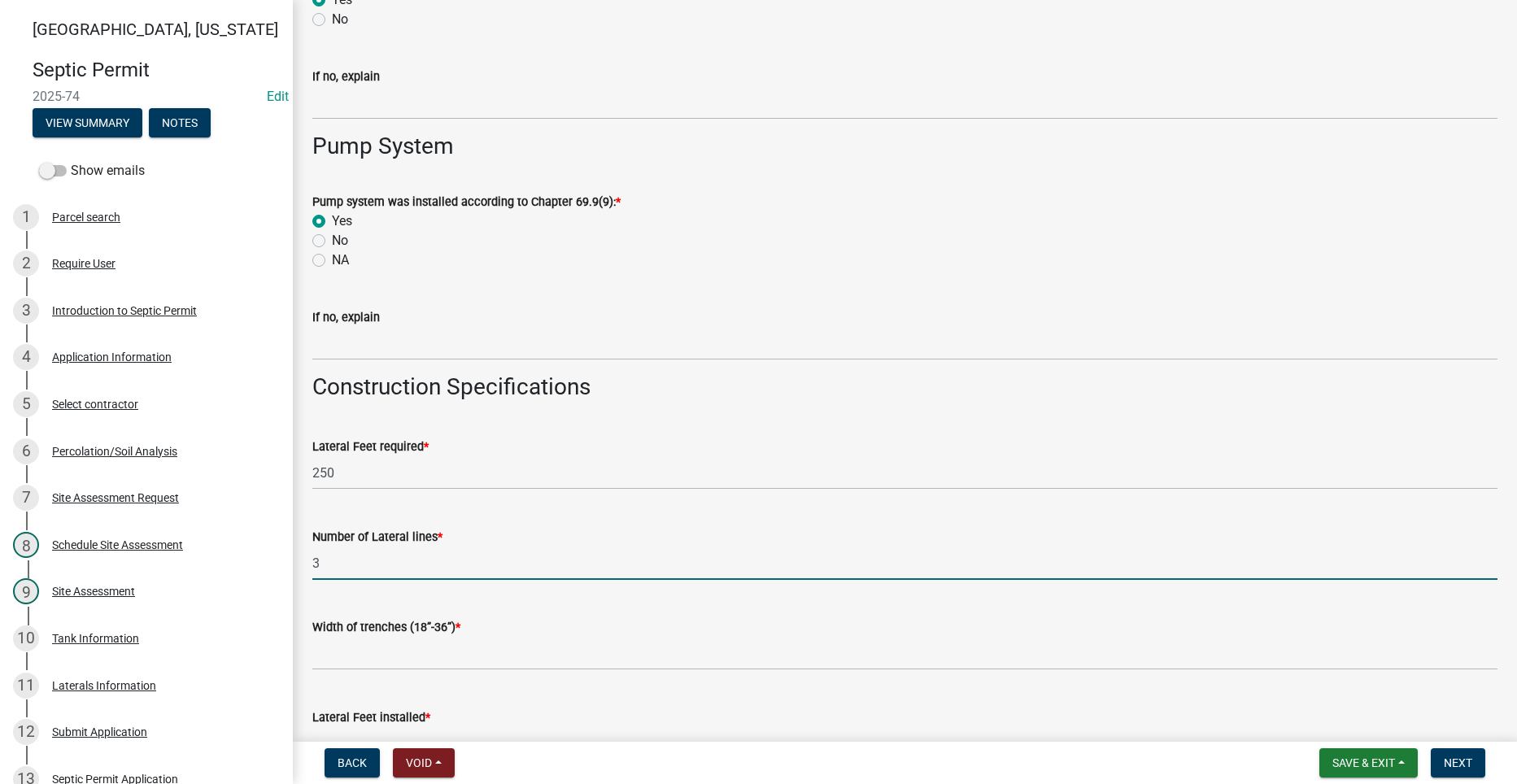
type input "3"
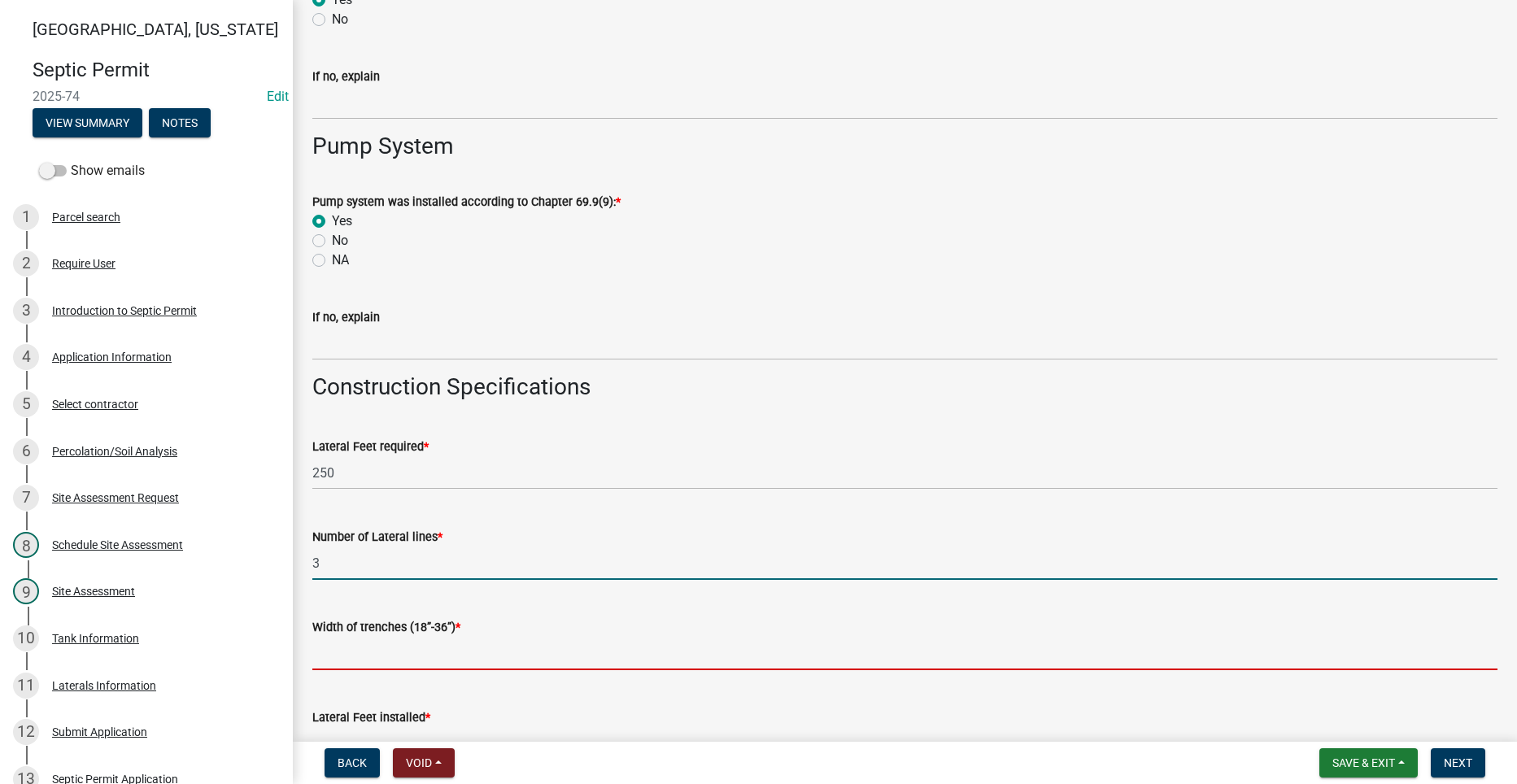
click at [381, 649] on input "text" at bounding box center [905, 653] width 1185 height 33
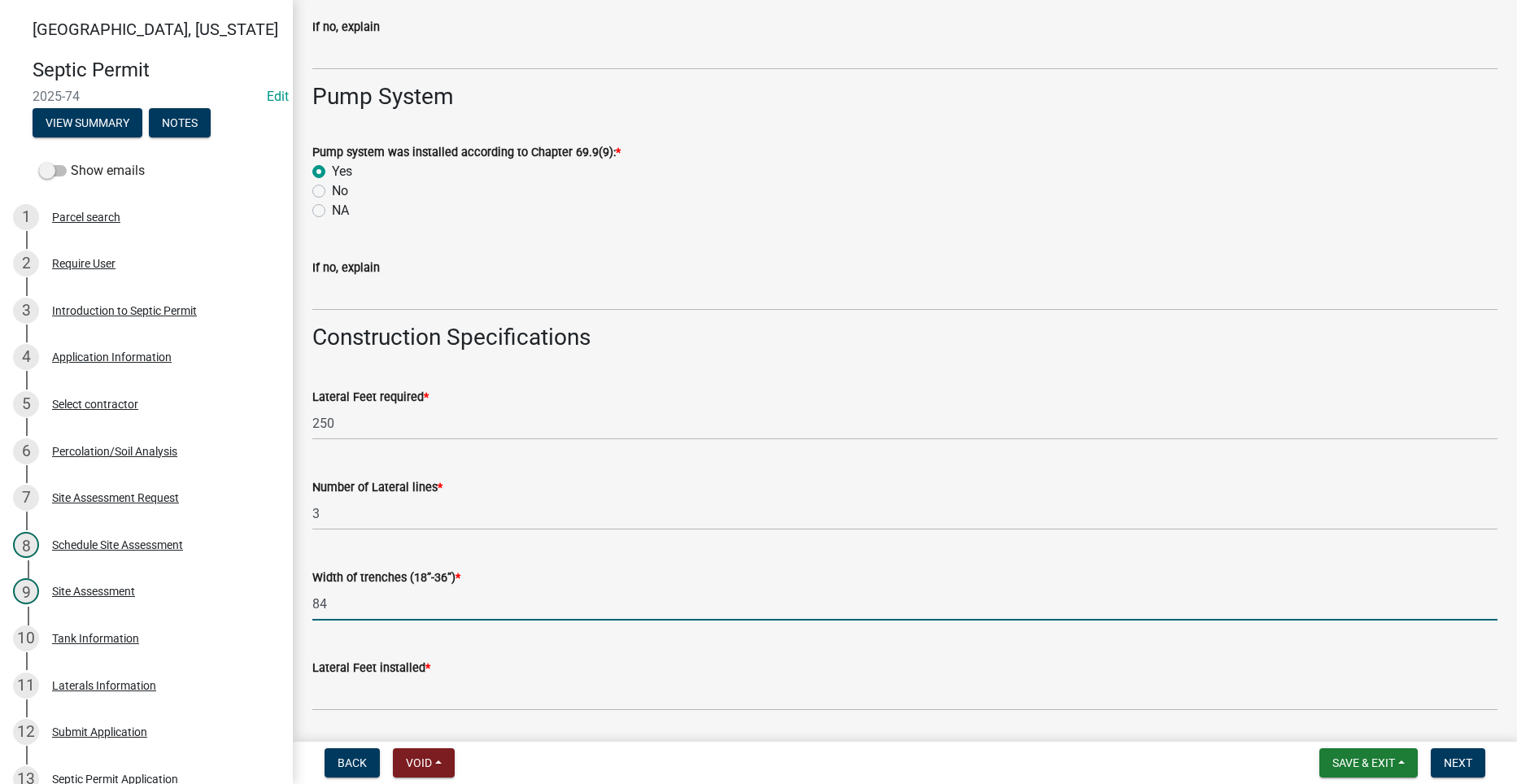
scroll to position [2196, 0]
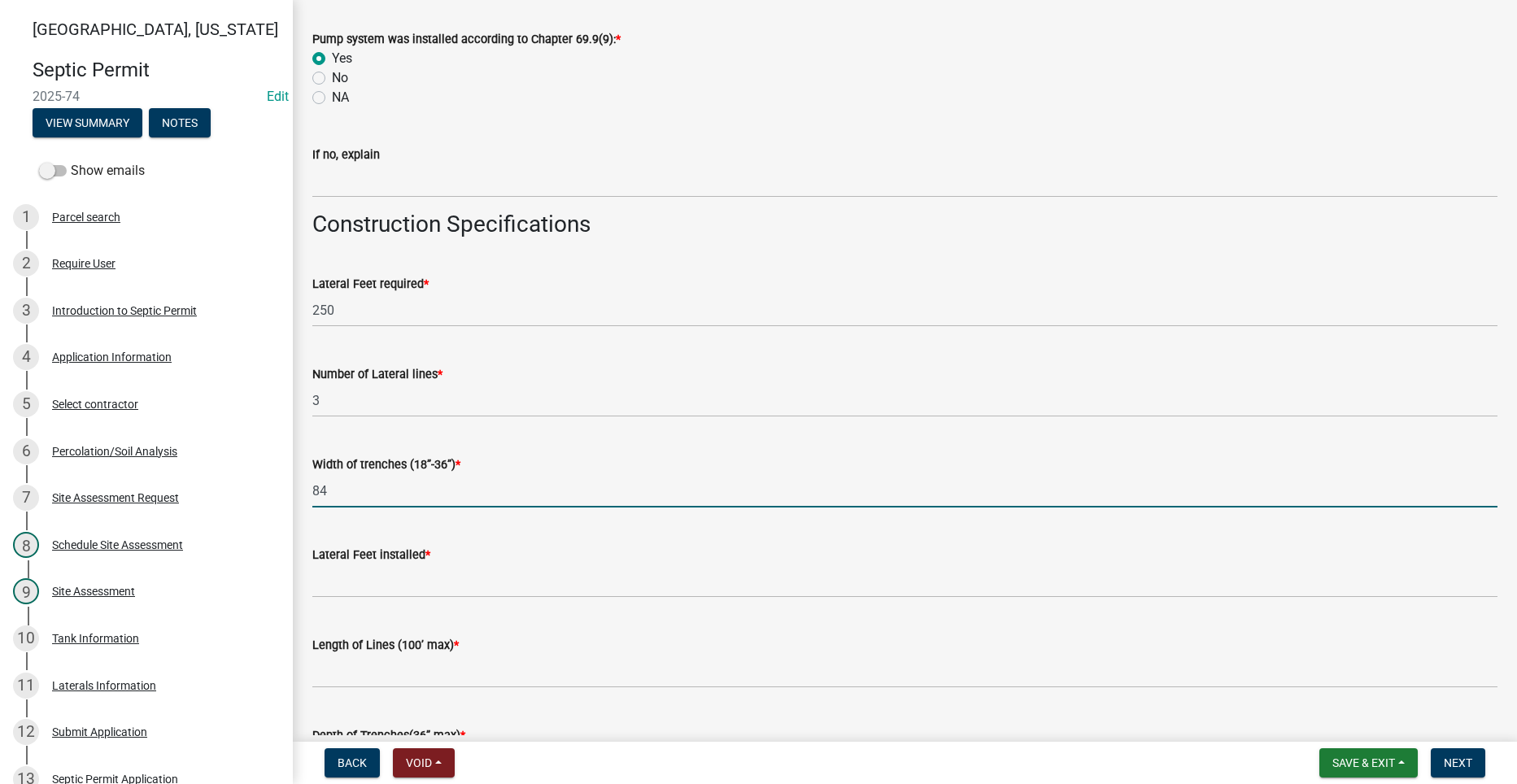
type input "84"
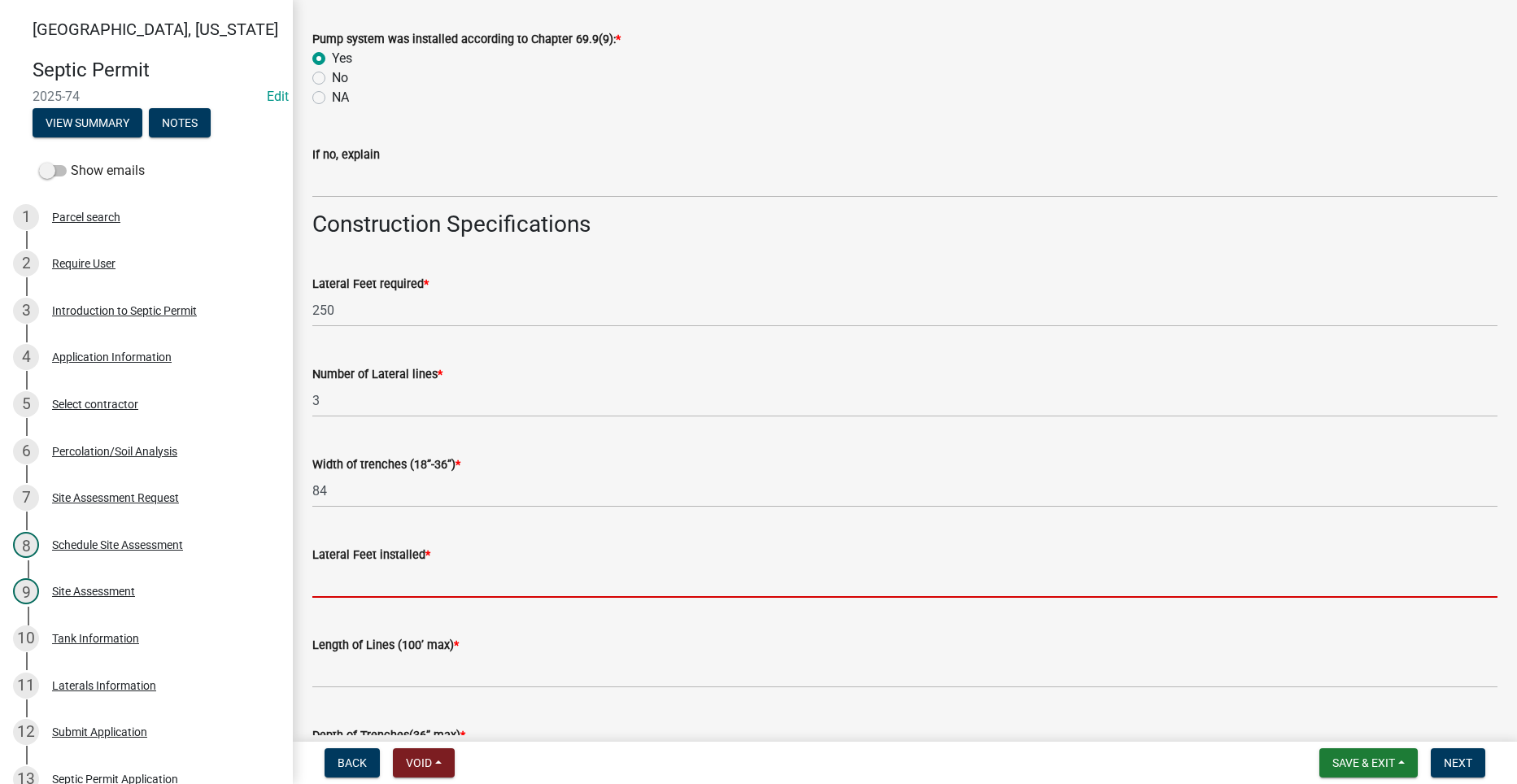
click at [414, 582] on input "text" at bounding box center [905, 581] width 1185 height 33
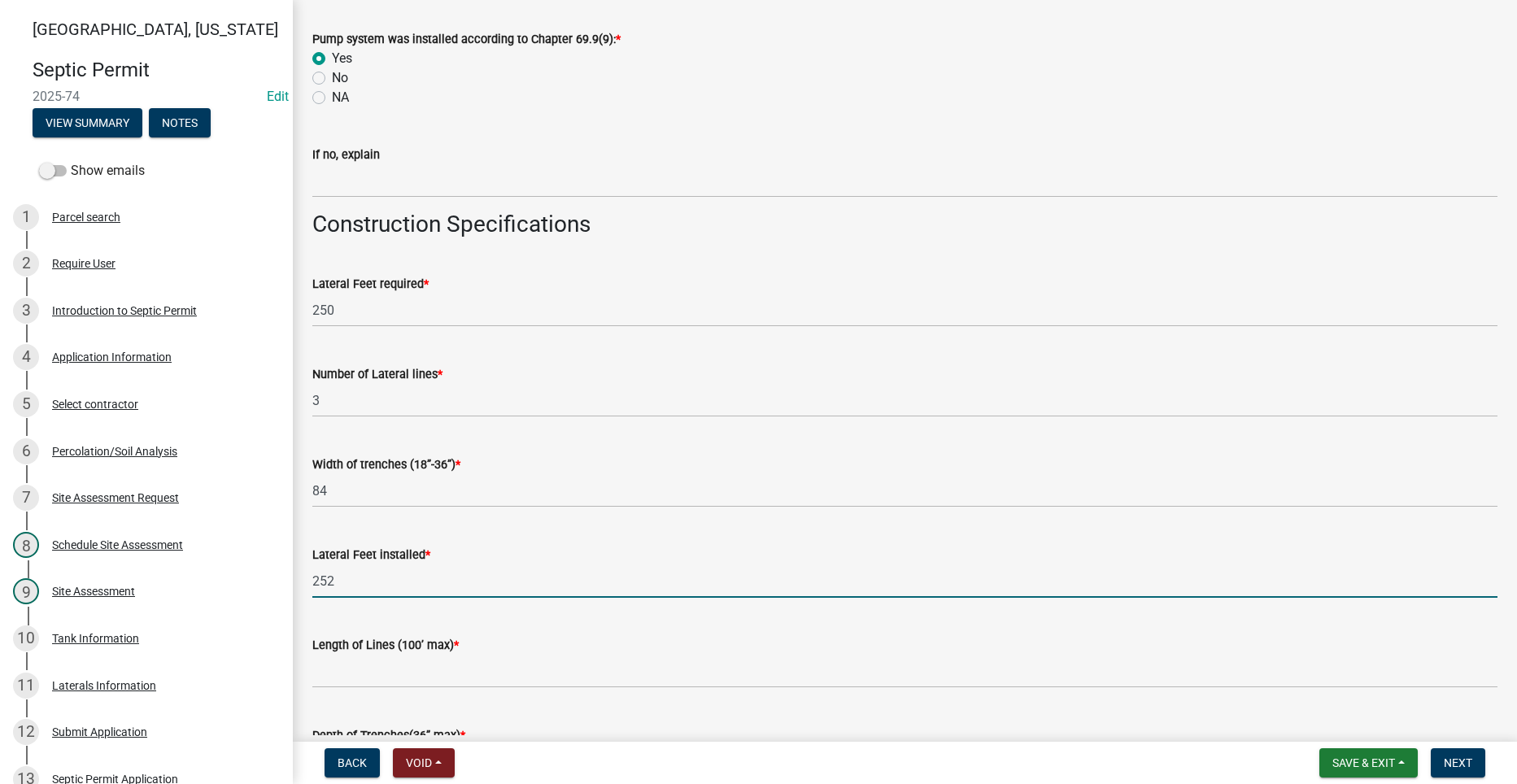
type input "252"
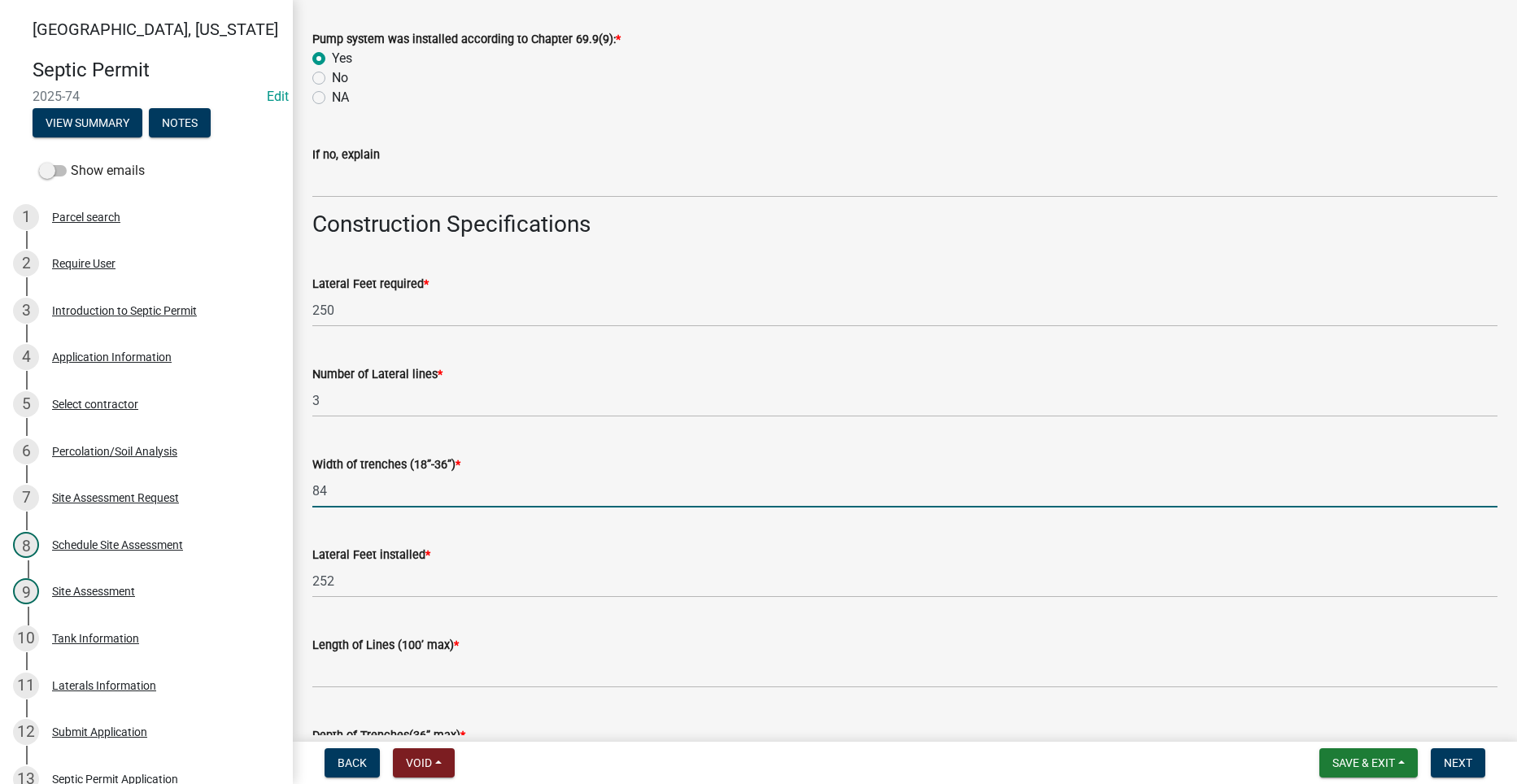
click at [315, 494] on input "84" at bounding box center [905, 491] width 1185 height 33
type input "36"
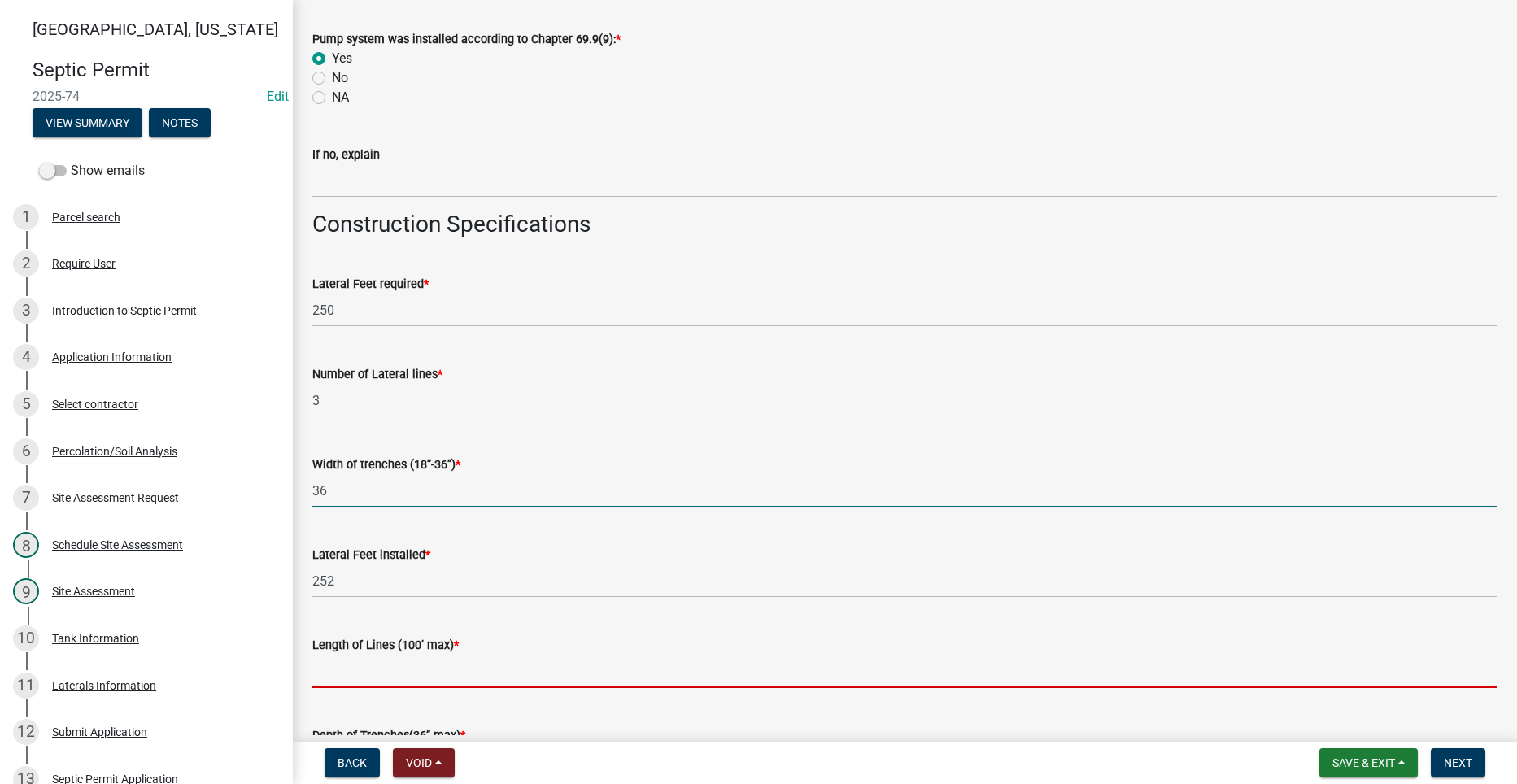
click at [351, 676] on input "text" at bounding box center [905, 672] width 1185 height 33
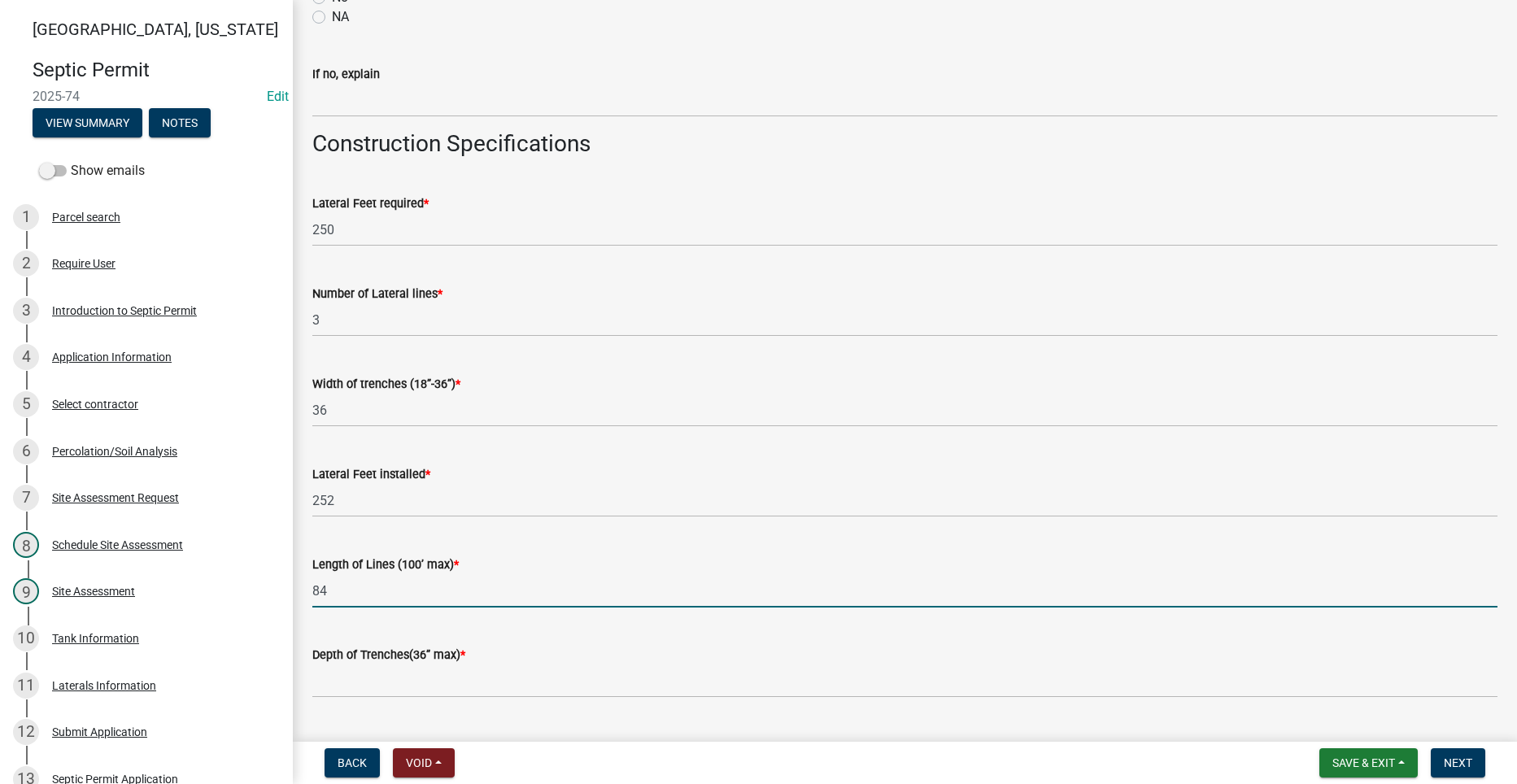
scroll to position [2440, 0]
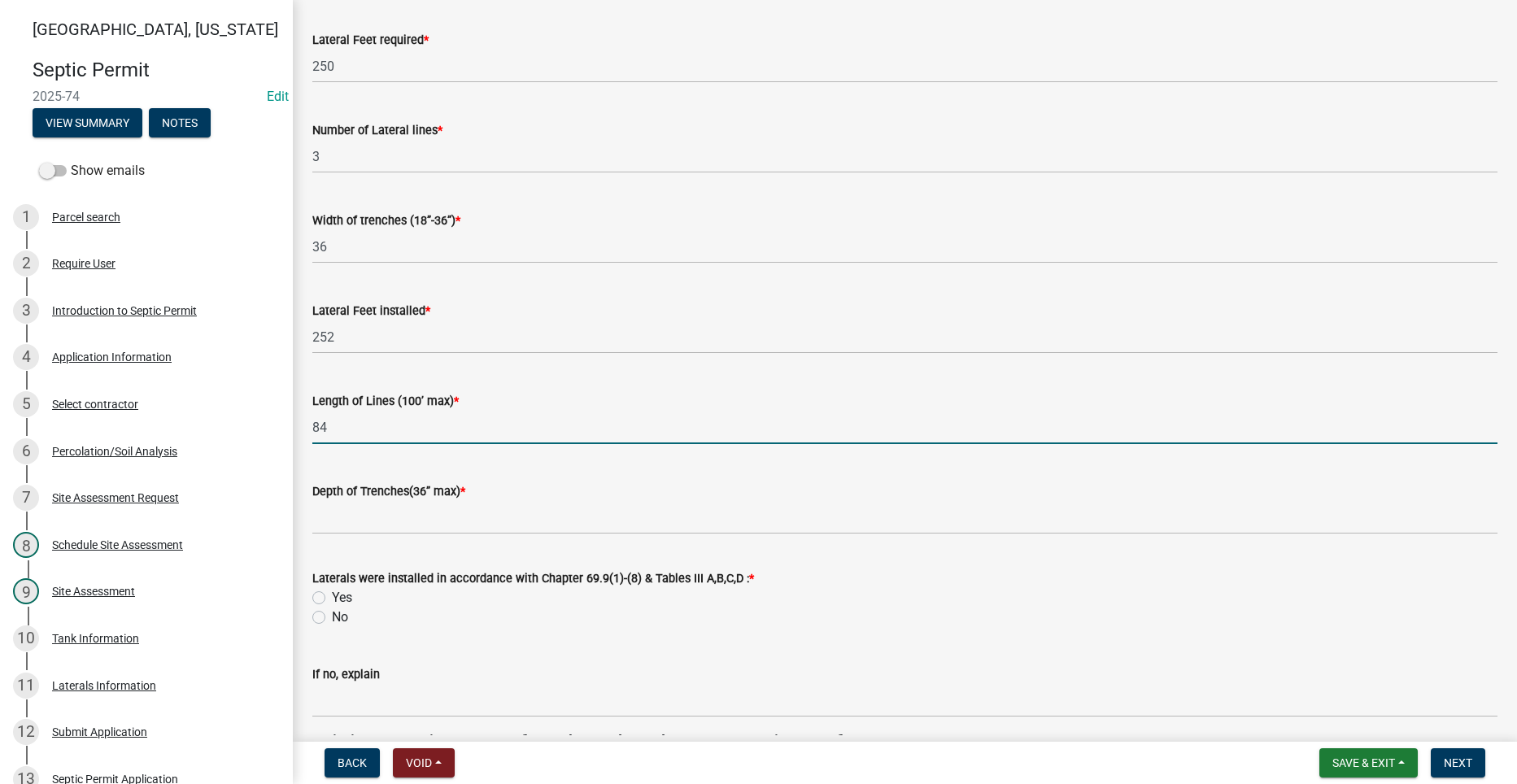
type input "84"
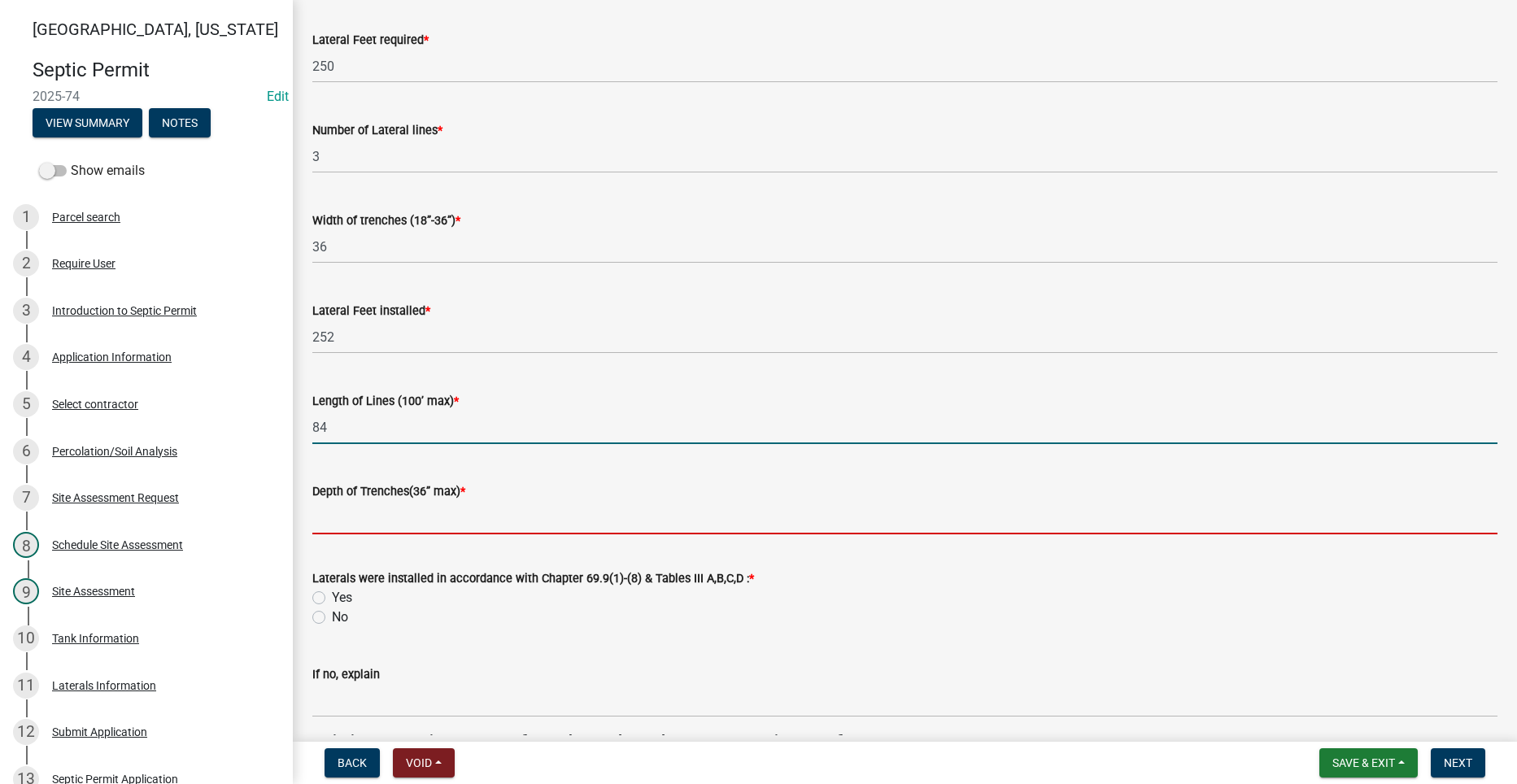
click at [389, 504] on input "text" at bounding box center [905, 518] width 1185 height 33
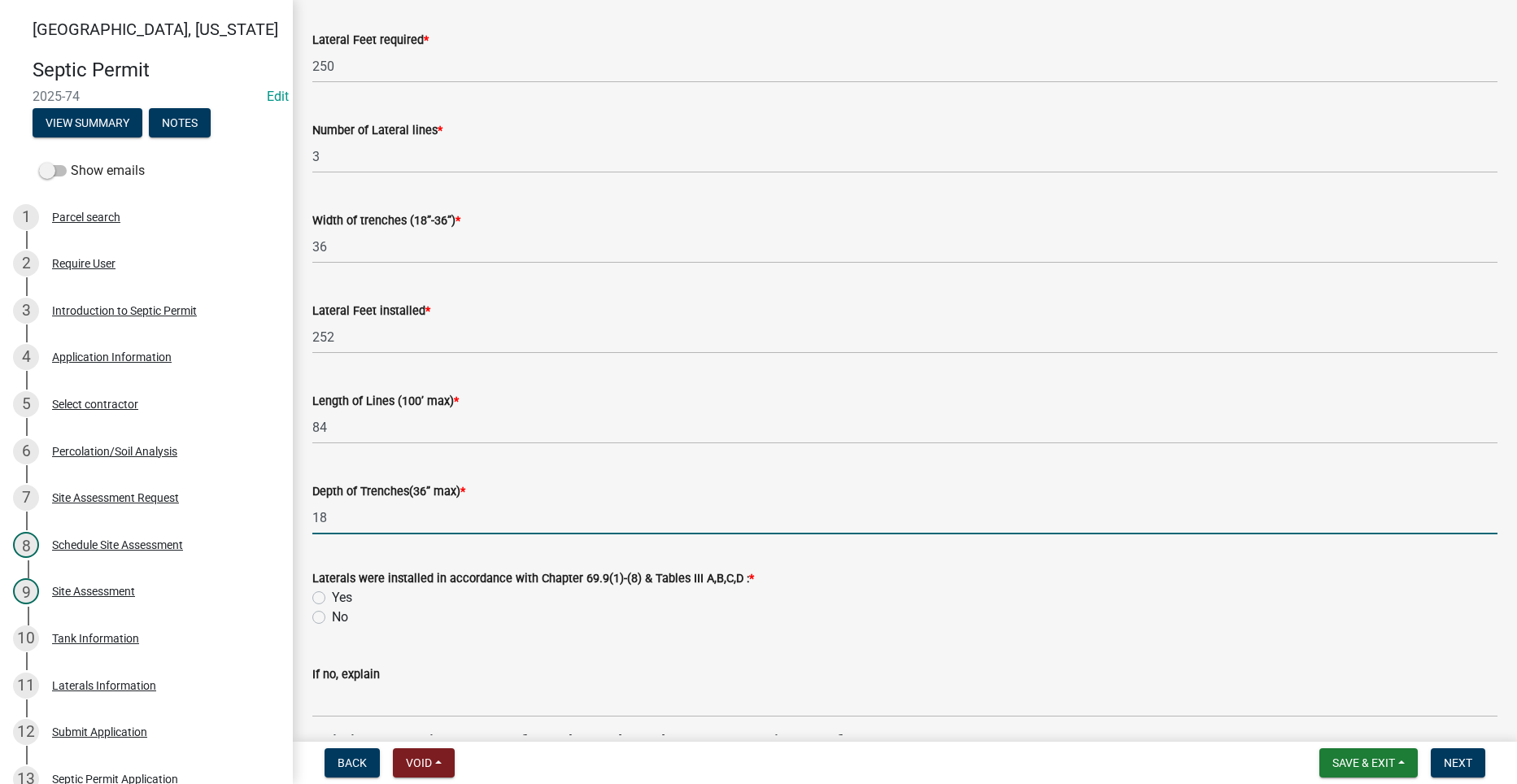
type input "18"
click at [332, 597] on label "Yes" at bounding box center [342, 598] width 20 height 19
click at [332, 597] on input "Yes" at bounding box center [337, 593] width 10 height 10
radio input "true"
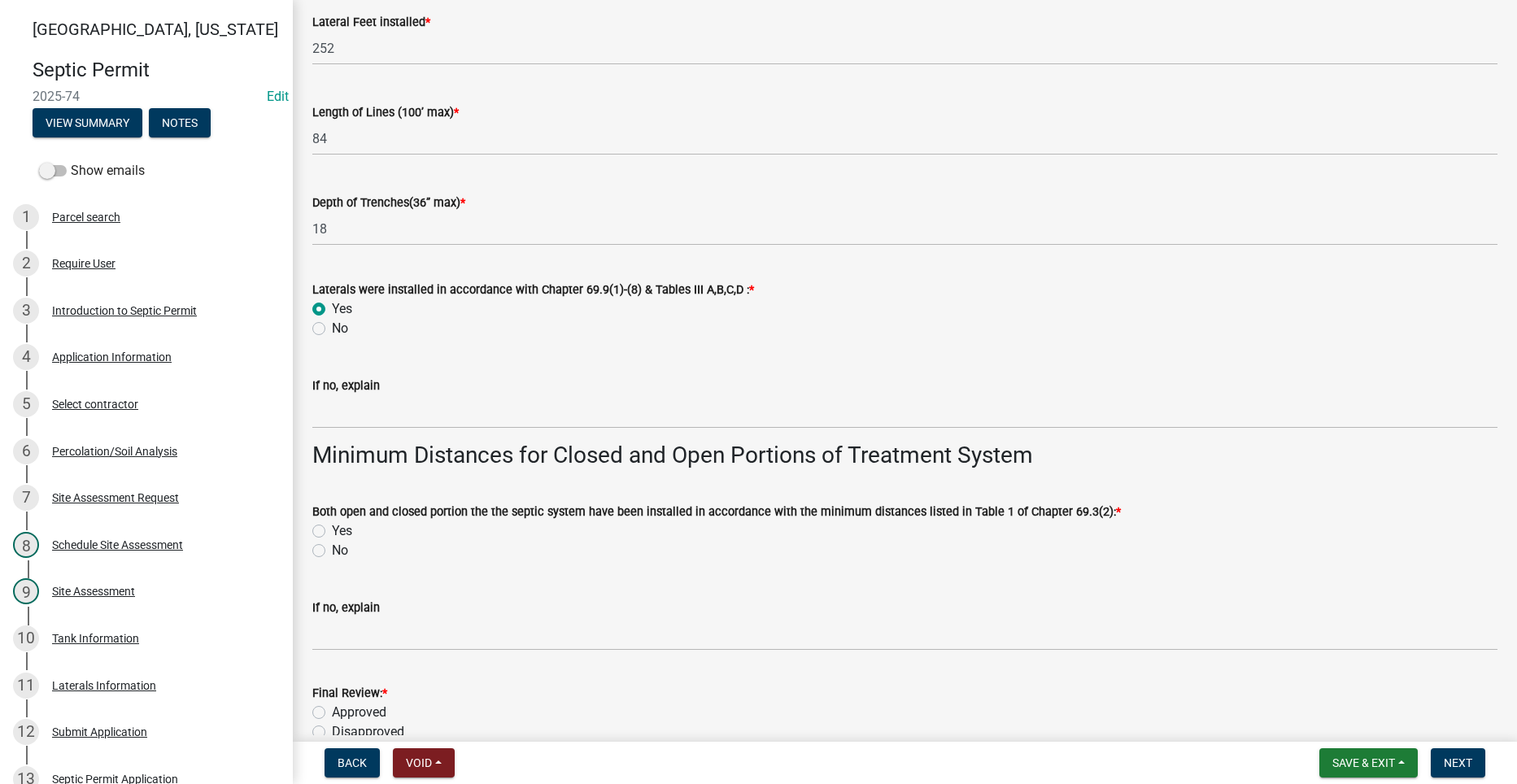
scroll to position [2765, 0]
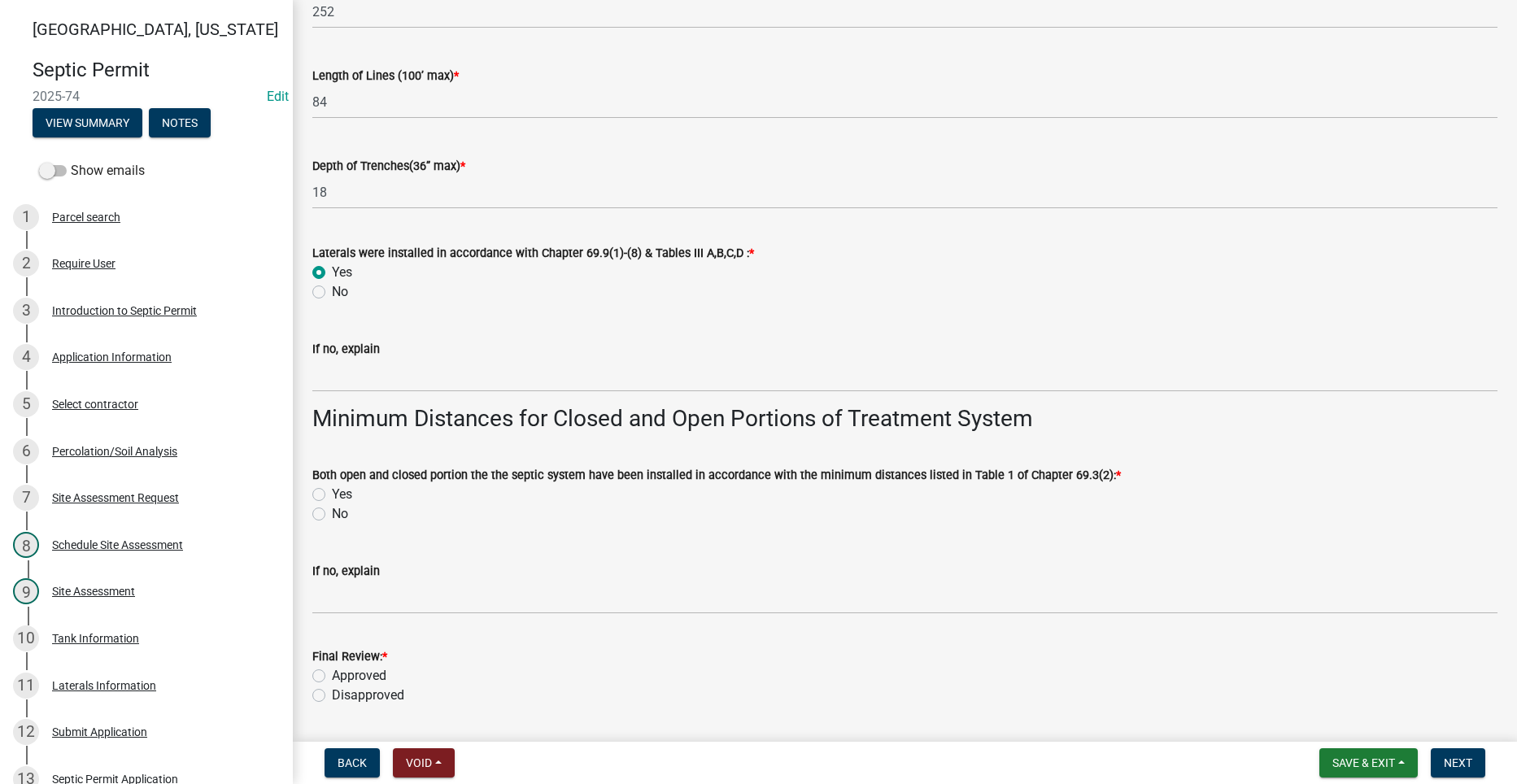
click at [332, 497] on label "Yes" at bounding box center [342, 494] width 20 height 19
click at [332, 495] on input "Yes" at bounding box center [337, 489] width 10 height 10
radio input "true"
drag, startPoint x: 319, startPoint y: 671, endPoint x: 411, endPoint y: 665, distance: 92.2
click at [332, 669] on label "Approved" at bounding box center [359, 675] width 55 height 19
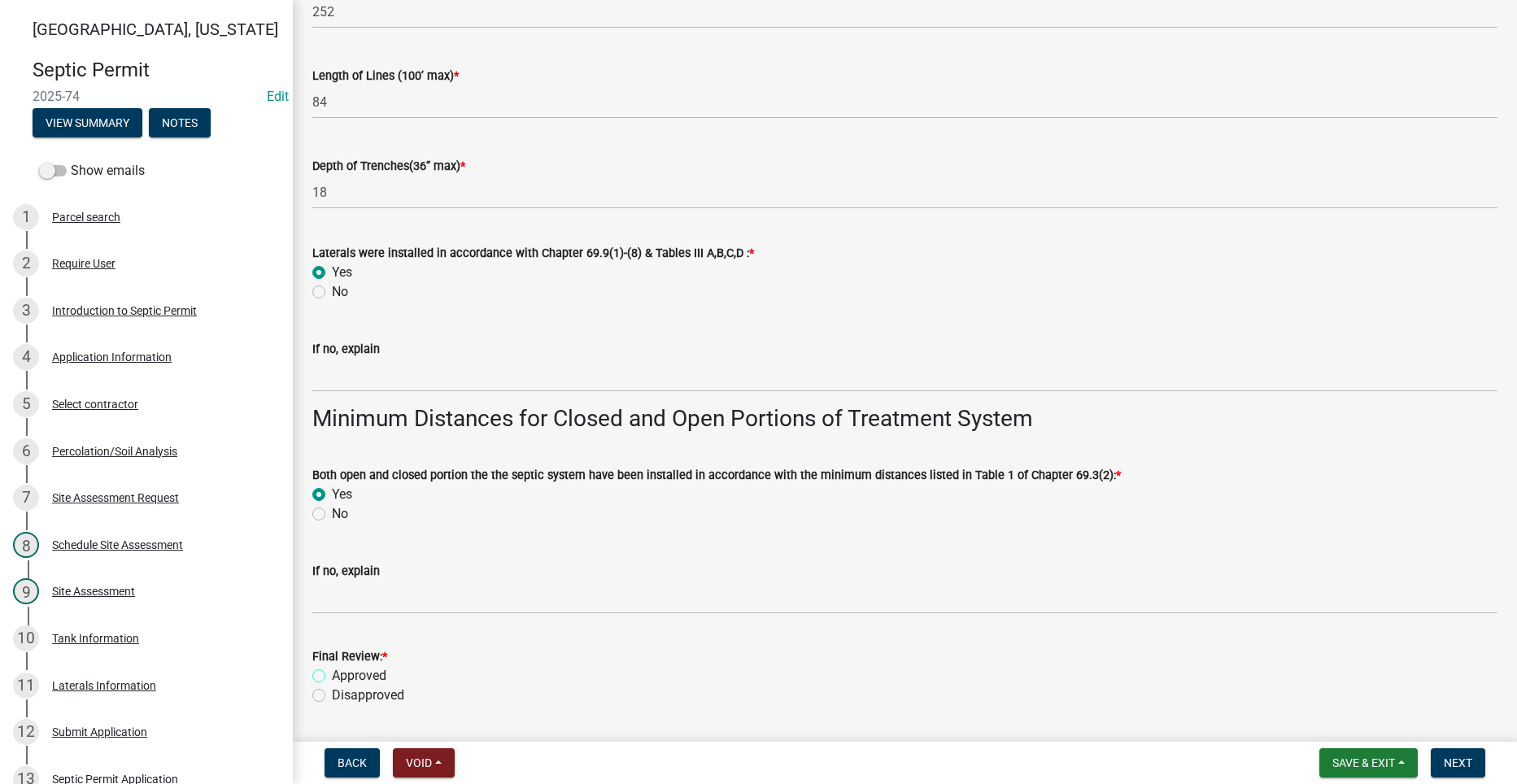
click at [332, 669] on input "Approved" at bounding box center [337, 671] width 10 height 10
radio input "true"
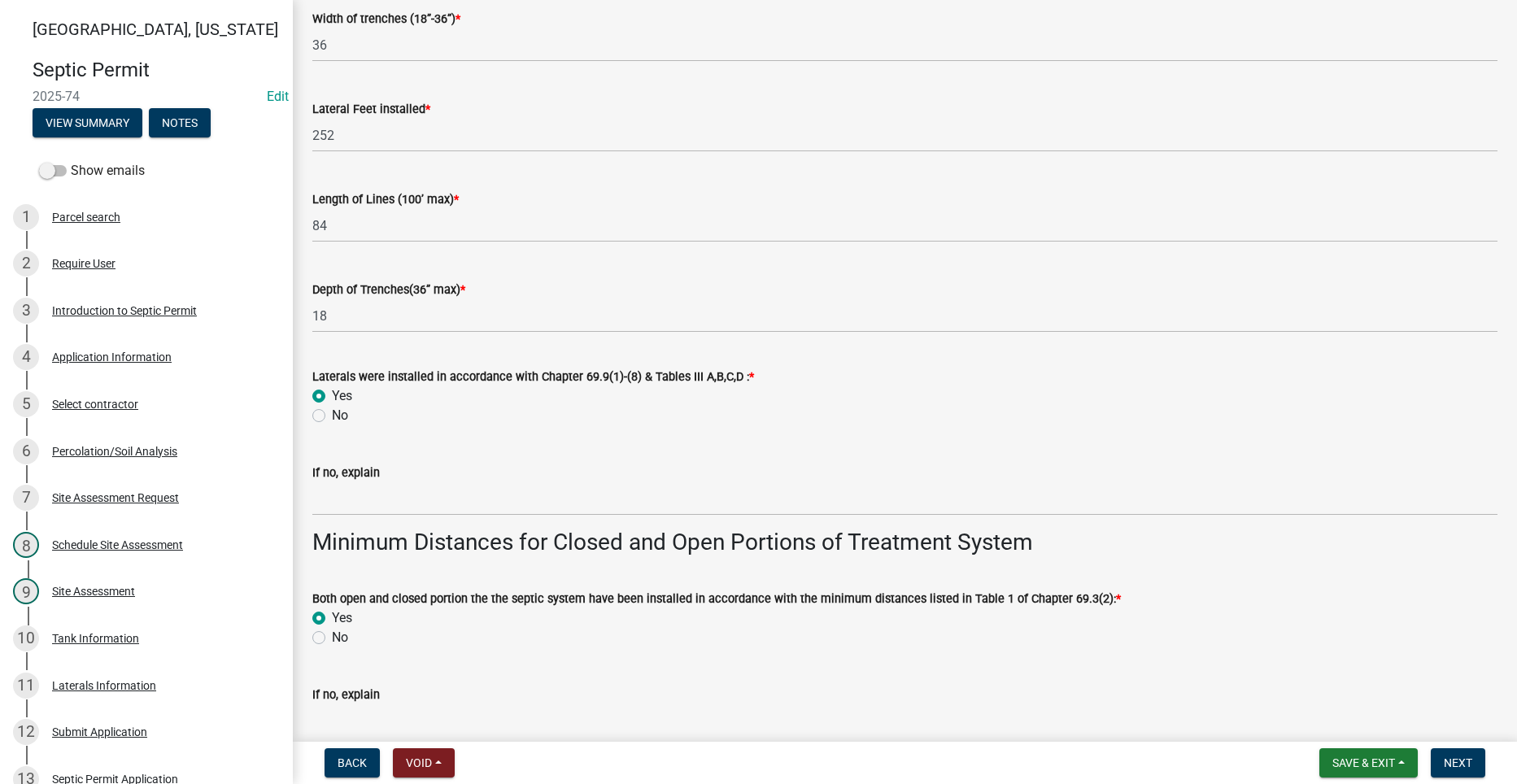
scroll to position [2651, 0]
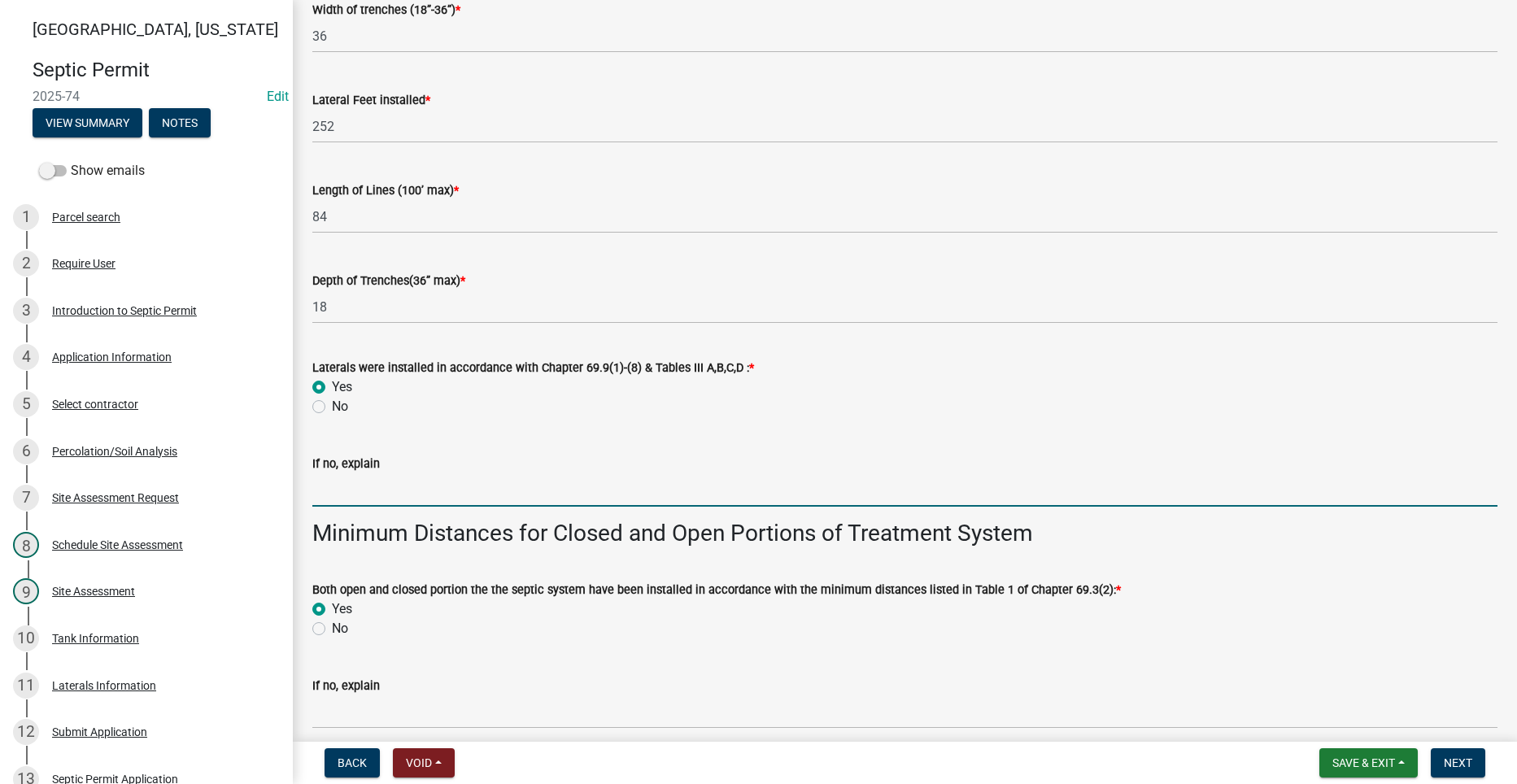
click at [409, 496] on input "If no, explain" at bounding box center [905, 490] width 1185 height 33
drag, startPoint x: 698, startPoint y: 677, endPoint x: 814, endPoint y: 666, distance: 116.5
click at [702, 676] on div "If no, explain" at bounding box center [905, 685] width 1185 height 19
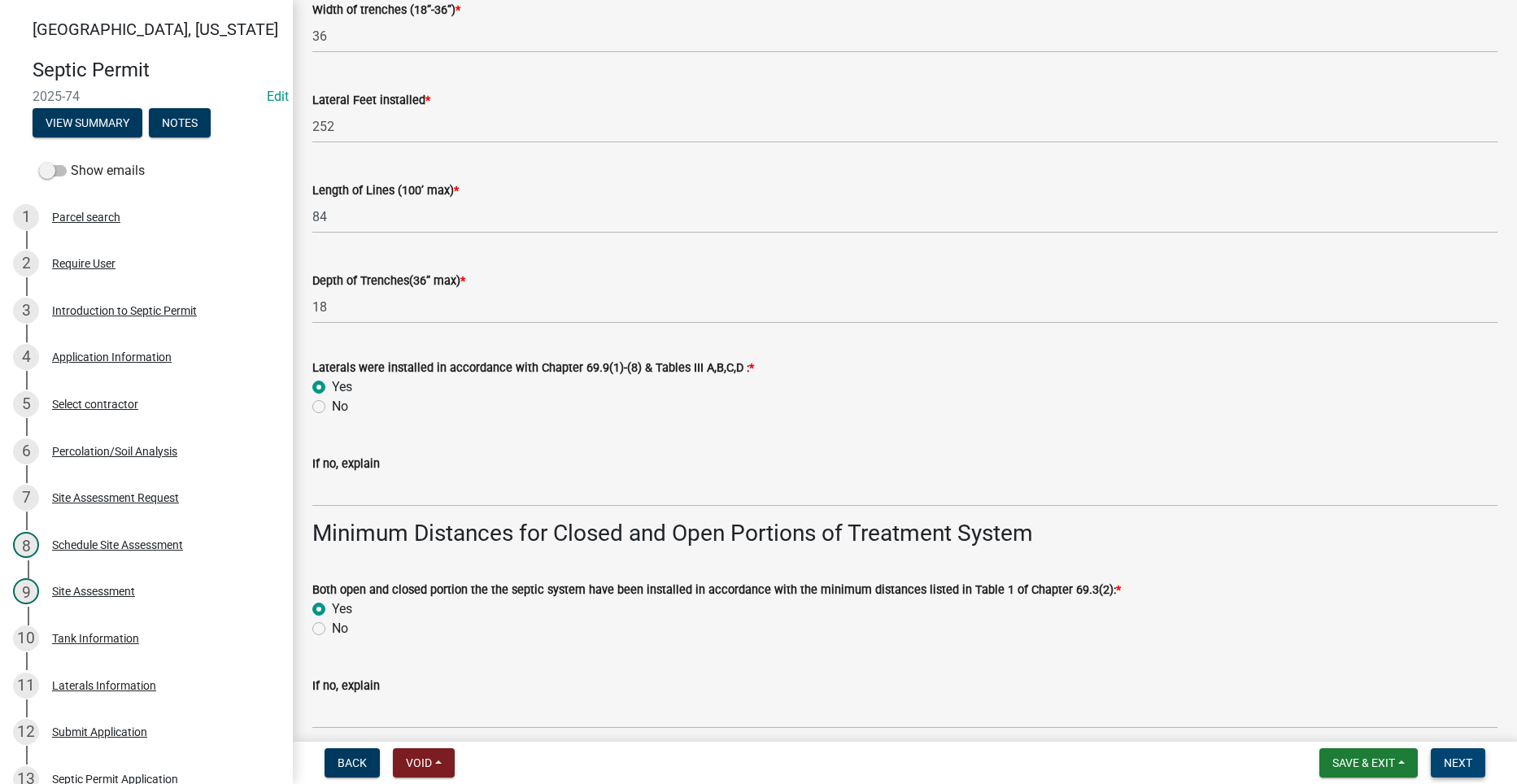
click at [1447, 756] on span "Next" at bounding box center [1458, 763] width 29 height 13
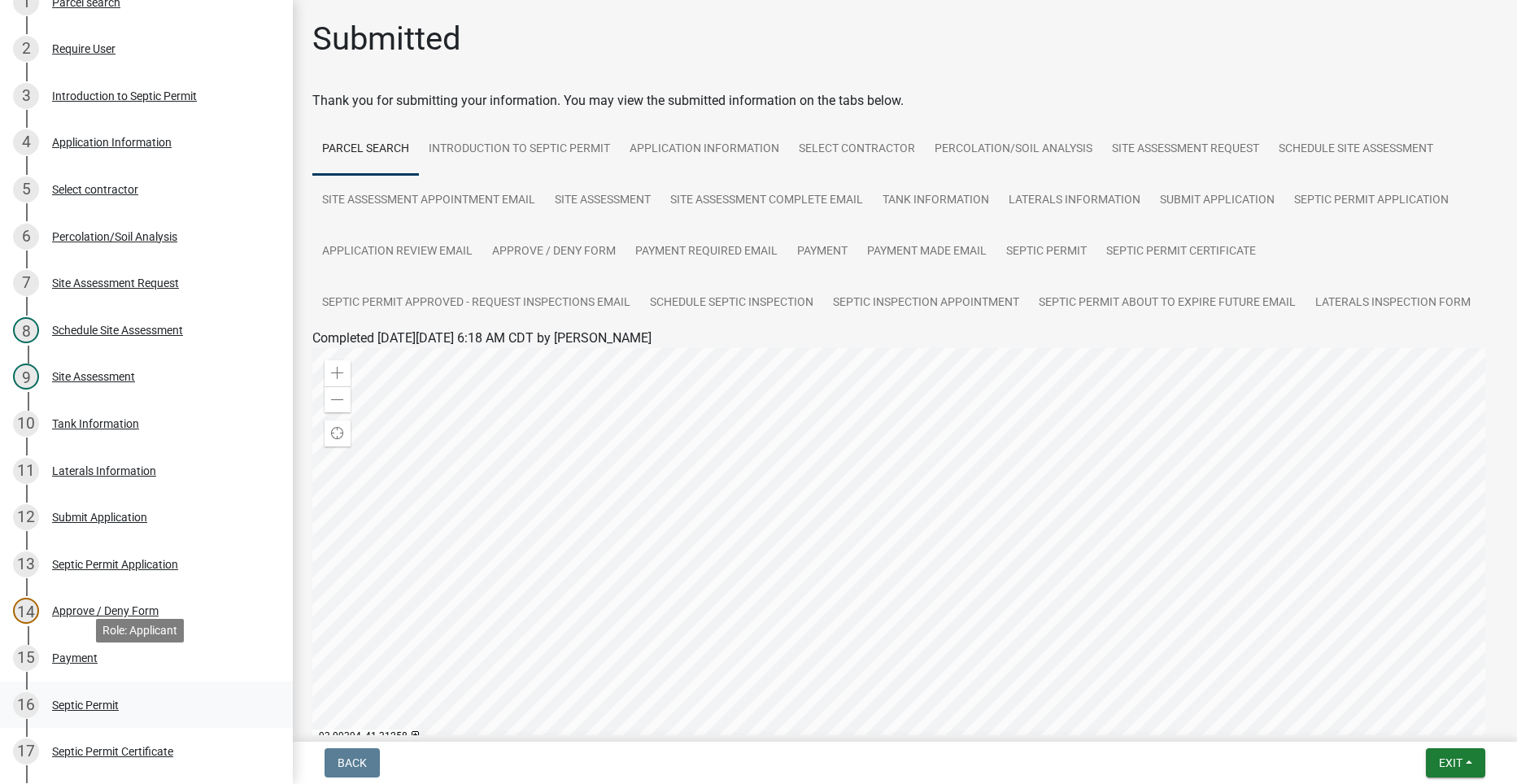
scroll to position [244, 0]
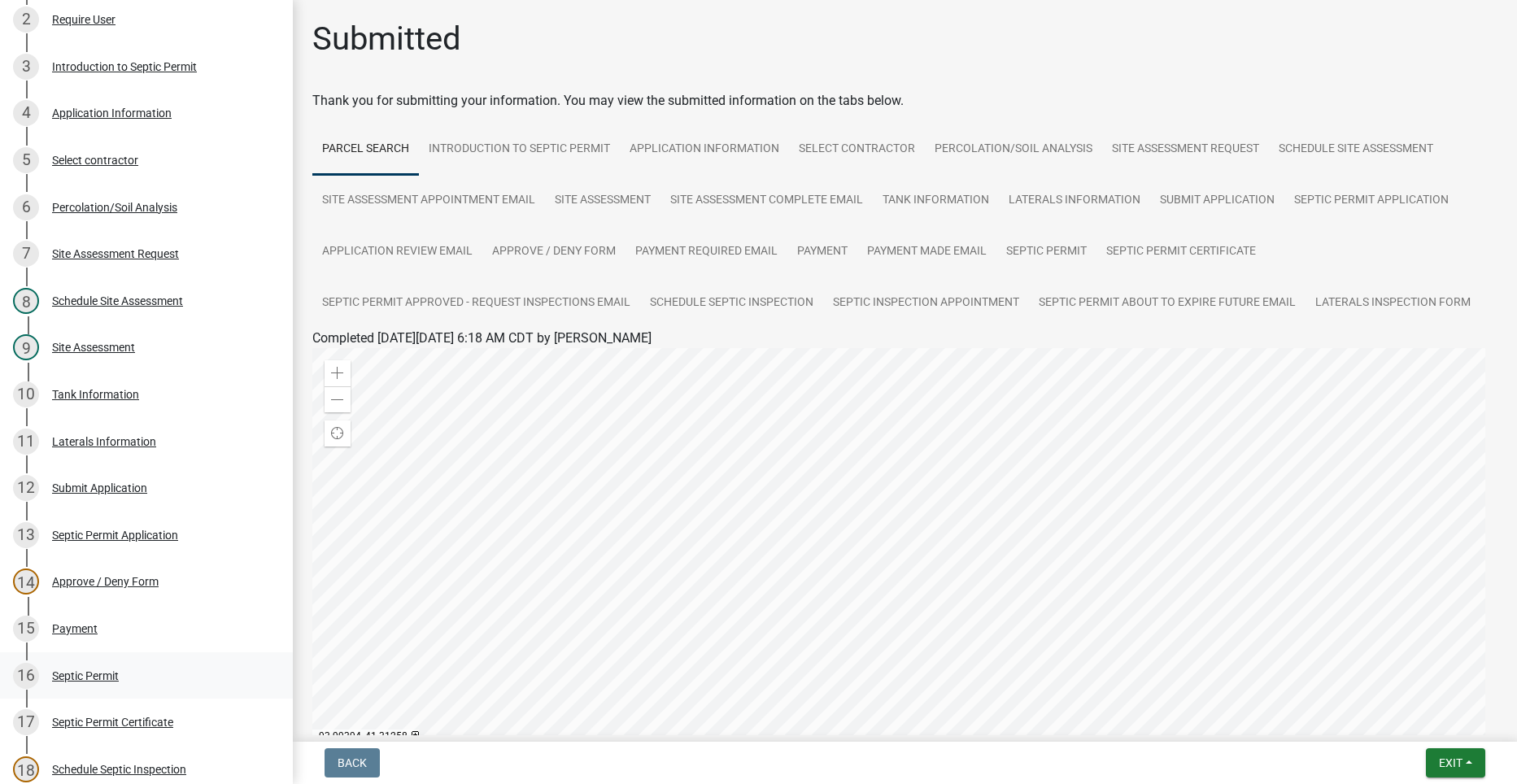
click at [73, 682] on div "16 Septic Permit" at bounding box center [139, 675] width 253 height 26
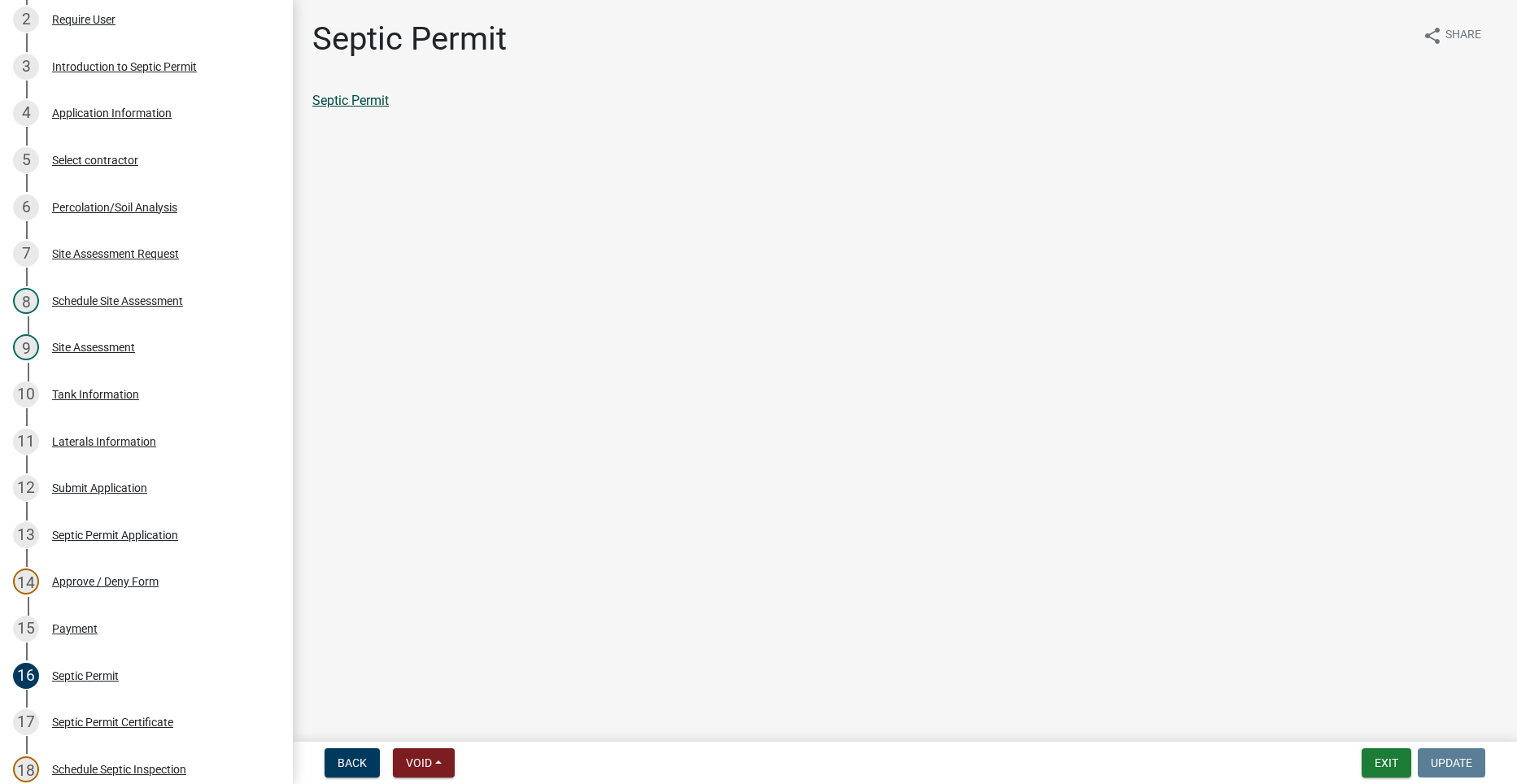
click at [378, 104] on link "Septic Permit" at bounding box center [351, 100] width 76 height 16
